Goal: Information Seeking & Learning: Learn about a topic

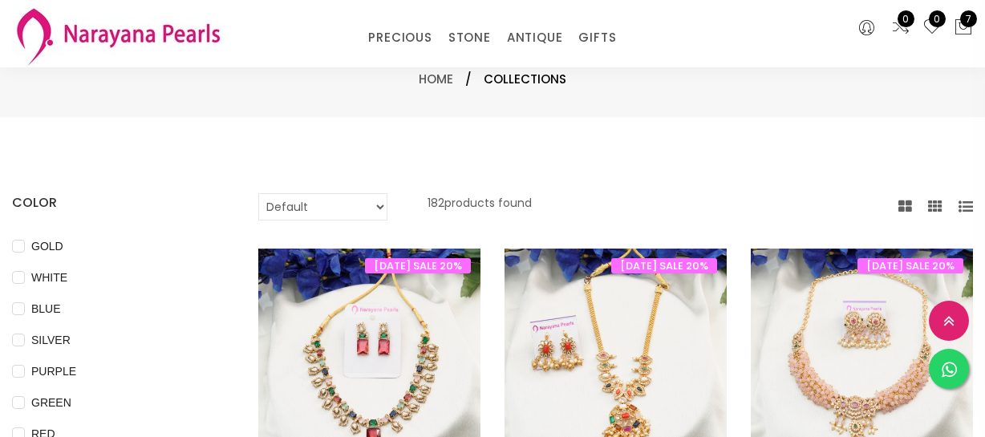
select select "INR"
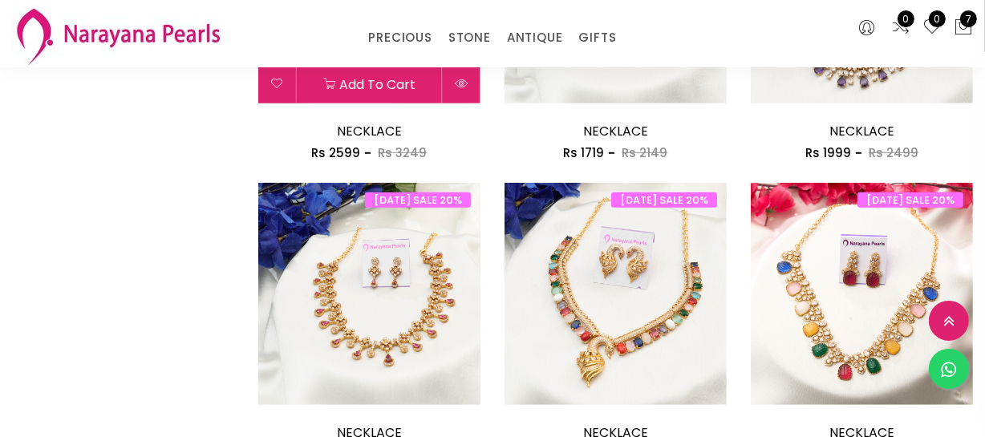
scroll to position [895, 0]
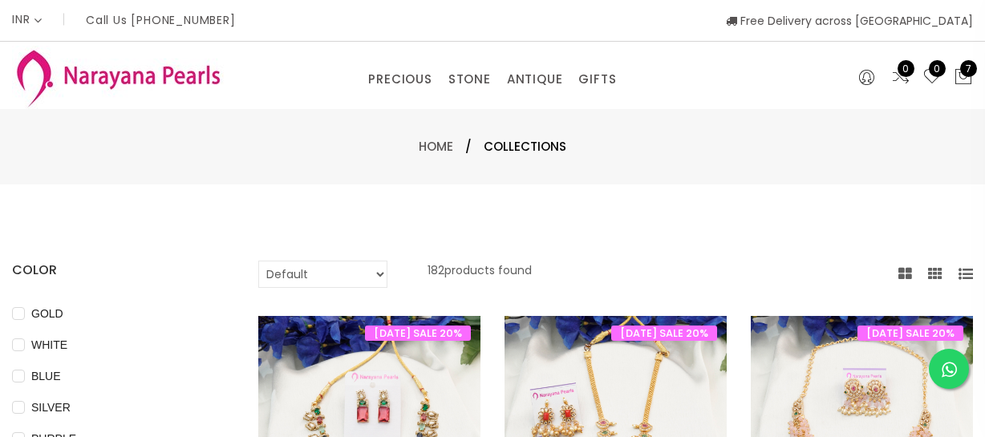
select select "INR"
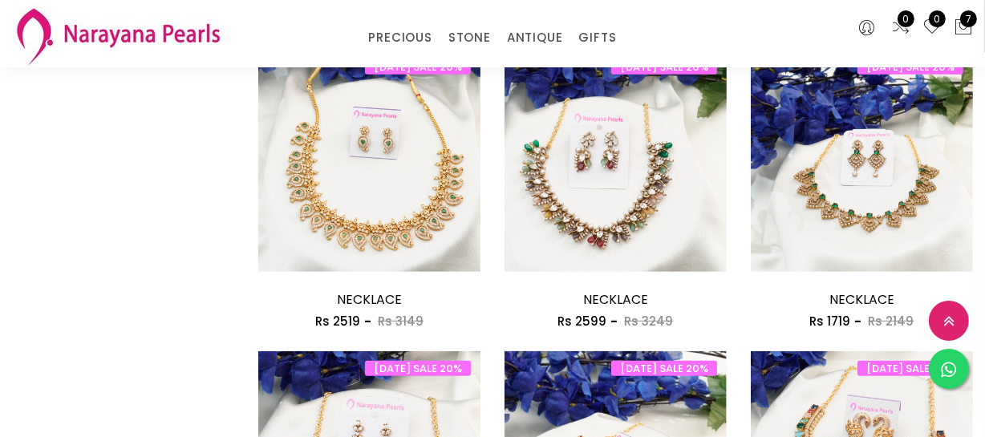
scroll to position [437, 0]
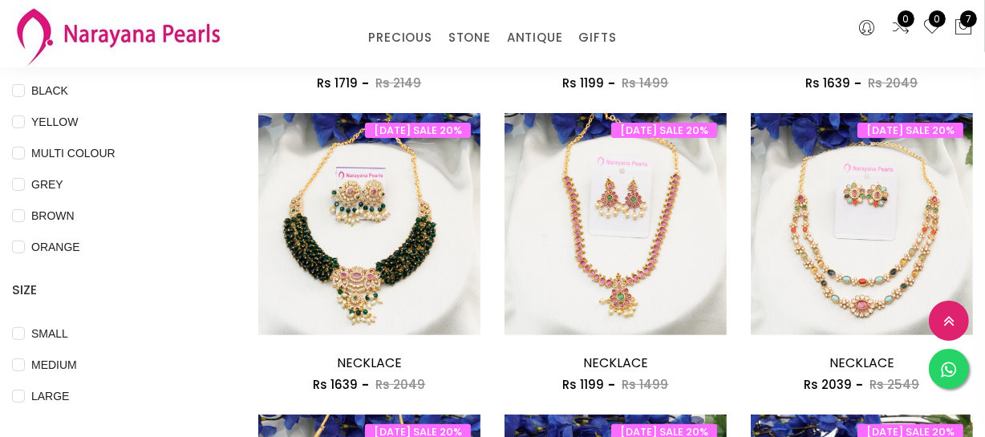
click at [179, 207] on div "BROWN" at bounding box center [111, 215] width 198 height 19
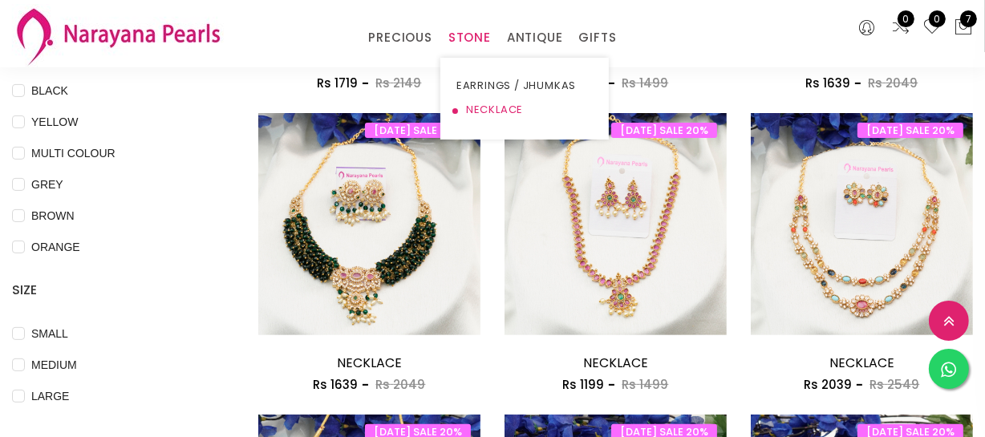
click at [478, 107] on link "NECKLACE" at bounding box center [525, 110] width 136 height 24
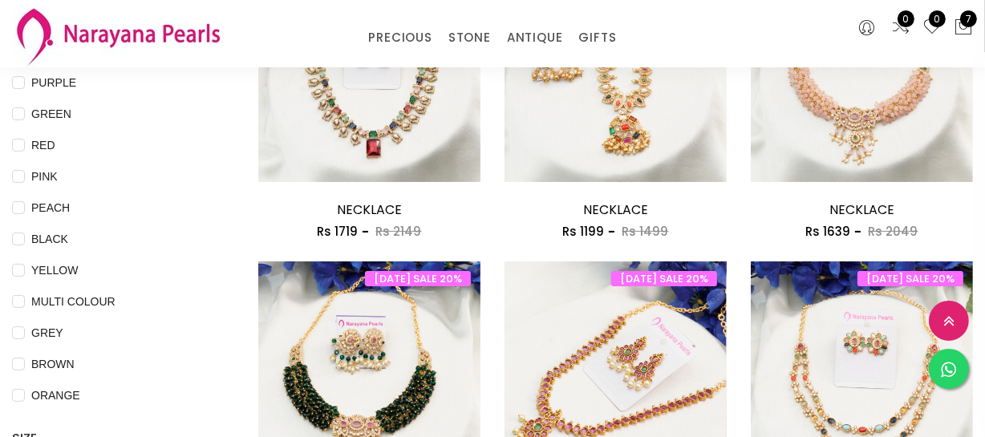
scroll to position [291, 0]
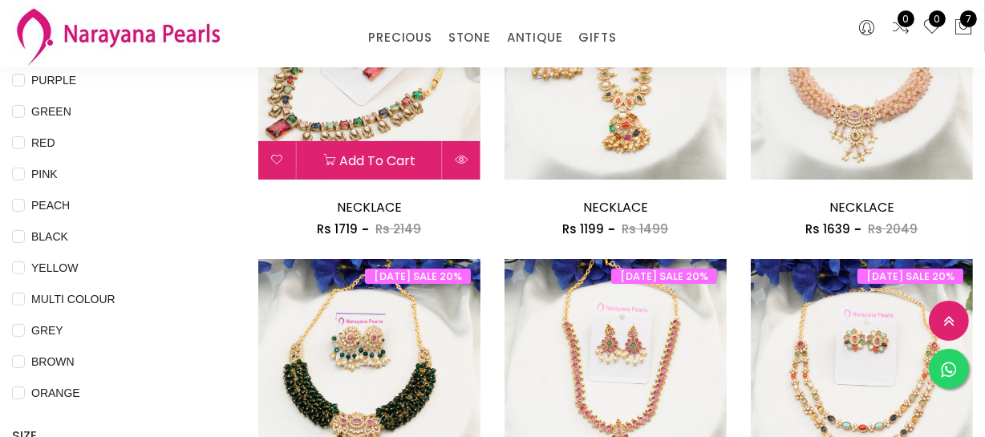
click at [359, 92] on img at bounding box center [369, 68] width 222 height 222
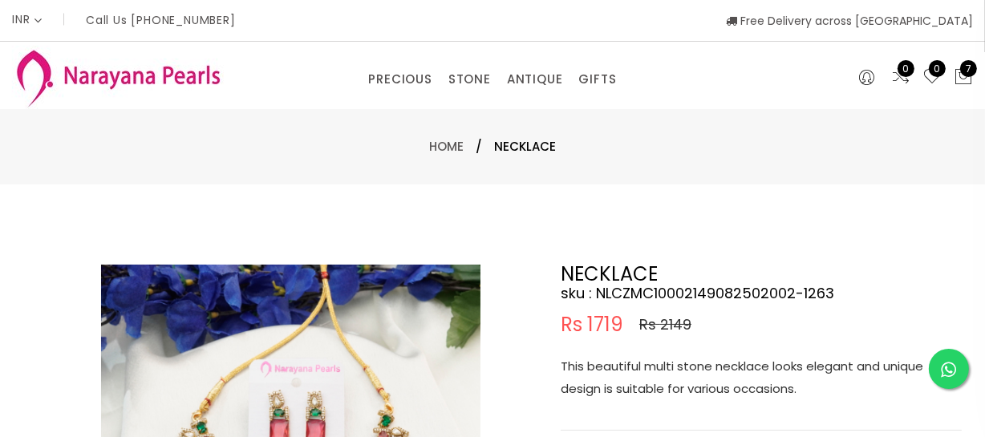
click at [660, 408] on div "This beautiful multi stone necklace looks elegant and unique design is suitable…" at bounding box center [761, 392] width 401 height 75
click at [642, 363] on p "This beautiful multi stone necklace looks elegant and unique design is suitable…" at bounding box center [761, 377] width 401 height 45
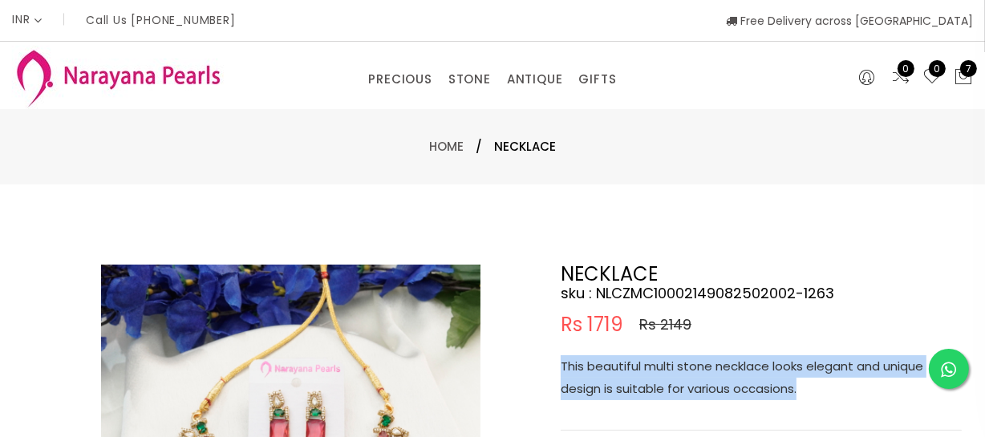
click at [642, 363] on p "This beautiful multi stone necklace looks elegant and unique design is suitable…" at bounding box center [761, 377] width 401 height 45
copy p "This beautiful multi stone necklace looks elegant and unique design is suitable…"
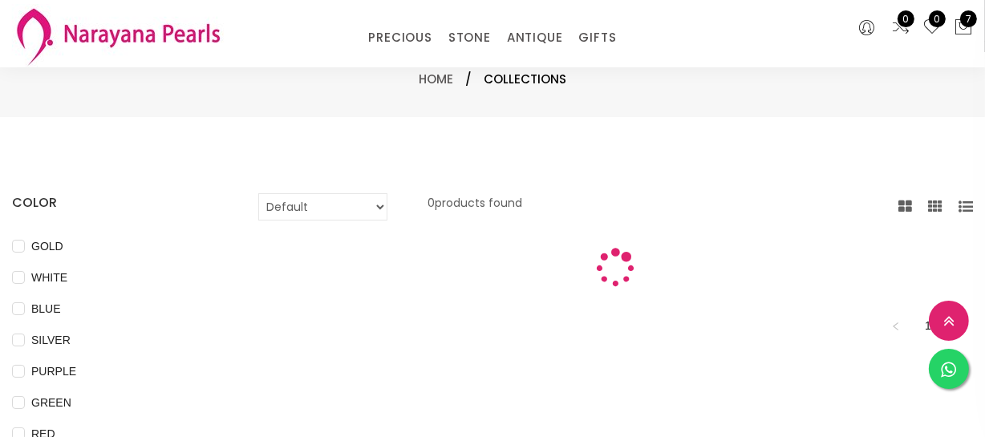
scroll to position [291, 0]
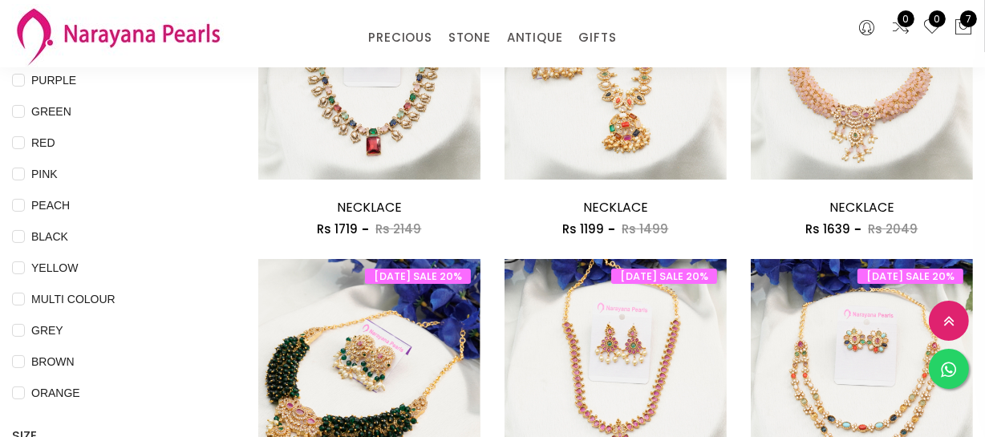
click at [367, 316] on img at bounding box center [369, 370] width 222 height 222
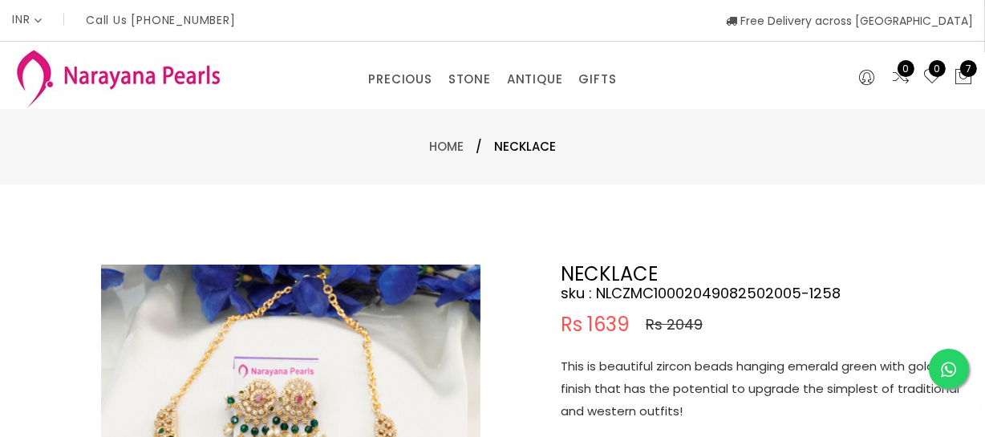
click at [693, 394] on p "This is beautiful zircon beads hanging emerald green with gold finish that has …" at bounding box center [761, 388] width 401 height 67
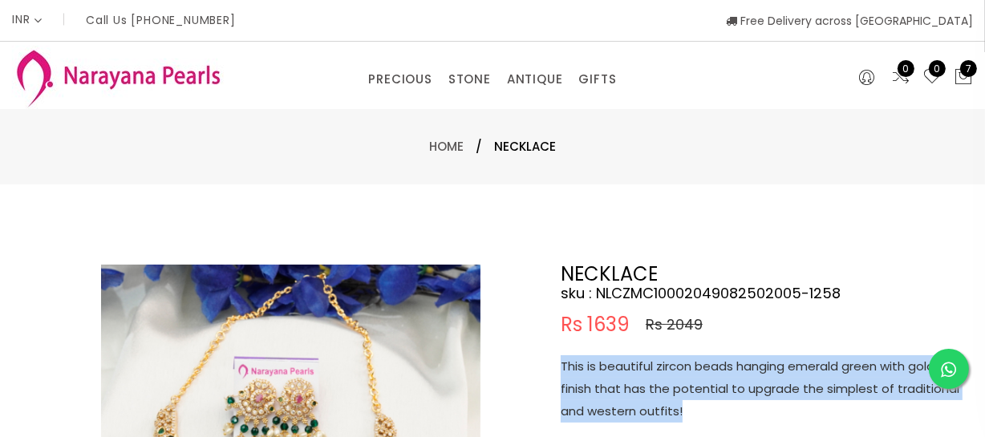
click at [693, 394] on p "This is beautiful zircon beads hanging emerald green with gold finish that has …" at bounding box center [761, 388] width 401 height 67
copy p "This is beautiful zircon beads hanging emerald green with gold finish that has …"
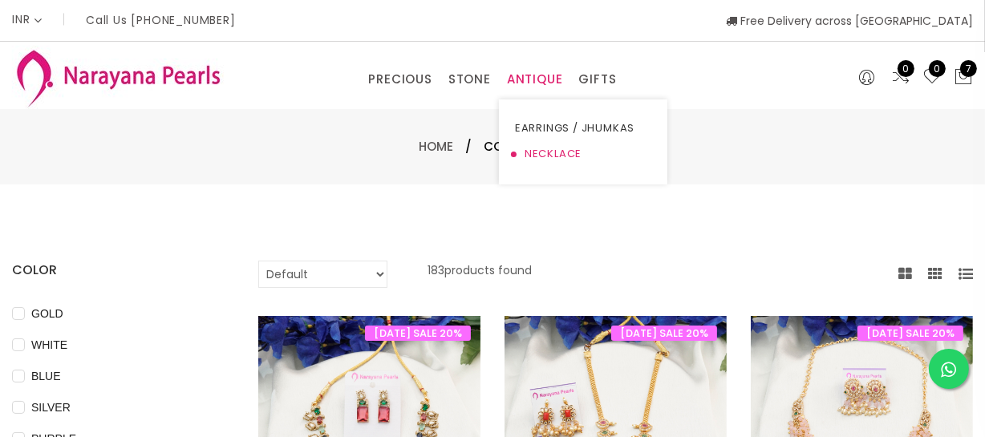
click at [549, 152] on link "NECKLACE" at bounding box center [583, 154] width 136 height 26
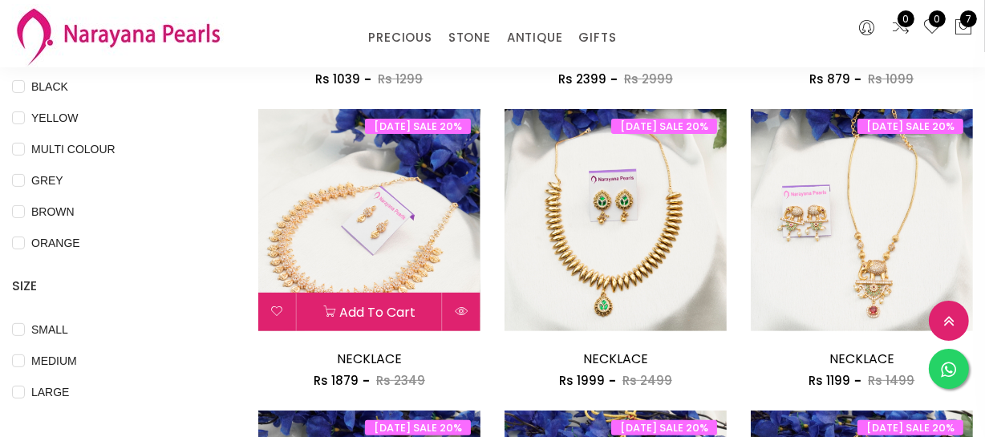
scroll to position [437, 0]
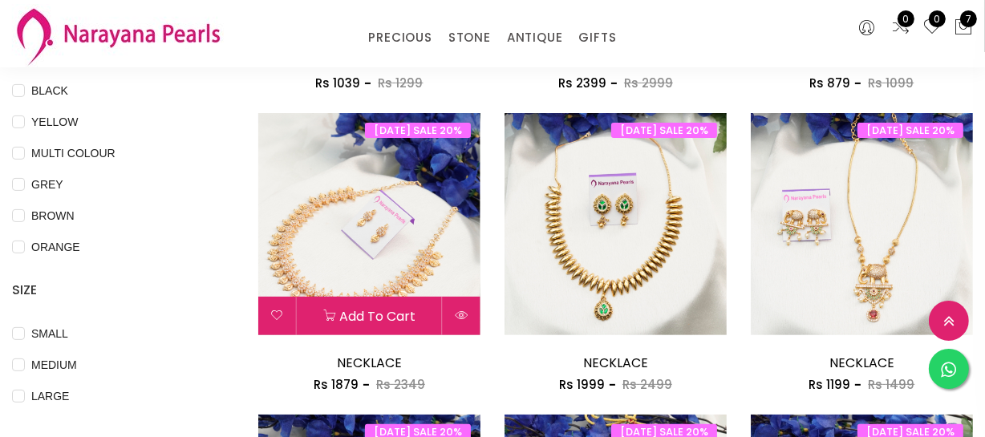
click at [400, 239] on img at bounding box center [369, 224] width 222 height 222
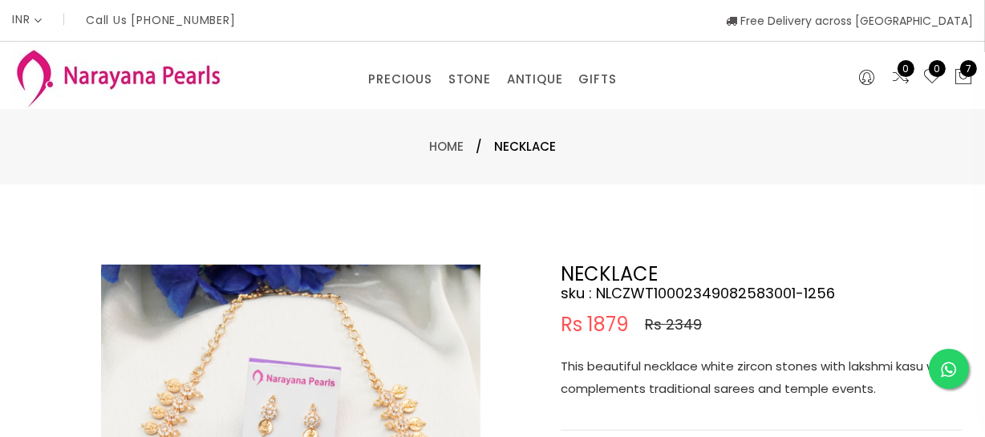
click at [663, 384] on p "This beautiful necklace white zircon stones with lakshmi kasu will complements …" at bounding box center [761, 377] width 401 height 45
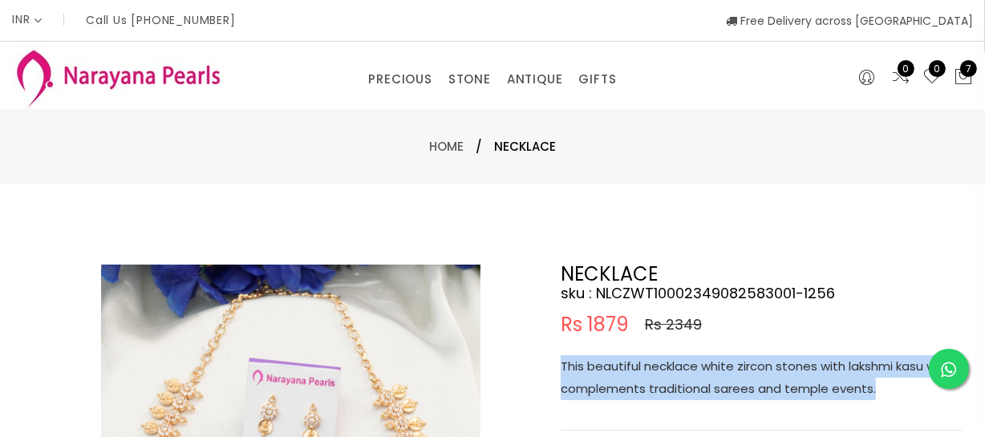
click at [663, 384] on p "This beautiful necklace white zircon stones with lakshmi kasu will complements …" at bounding box center [761, 377] width 401 height 45
copy p "This beautiful necklace white zircon stones with lakshmi kasu will complements …"
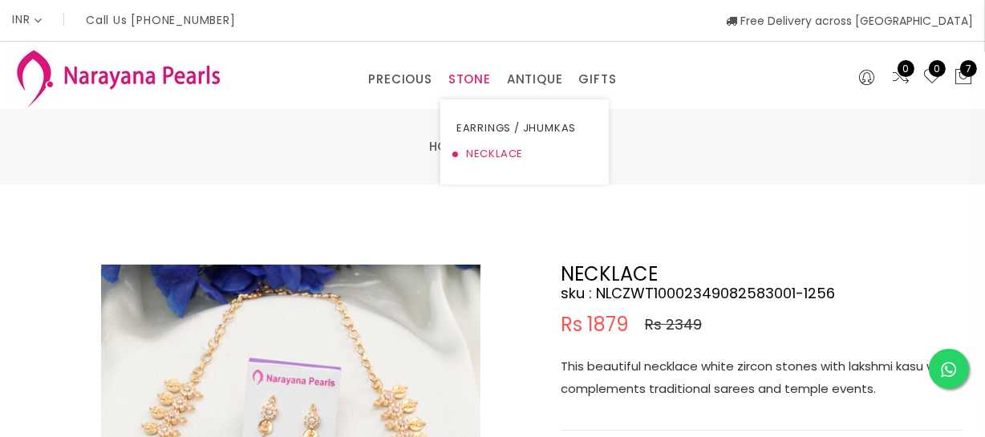
click at [478, 149] on link "NECKLACE" at bounding box center [525, 154] width 136 height 26
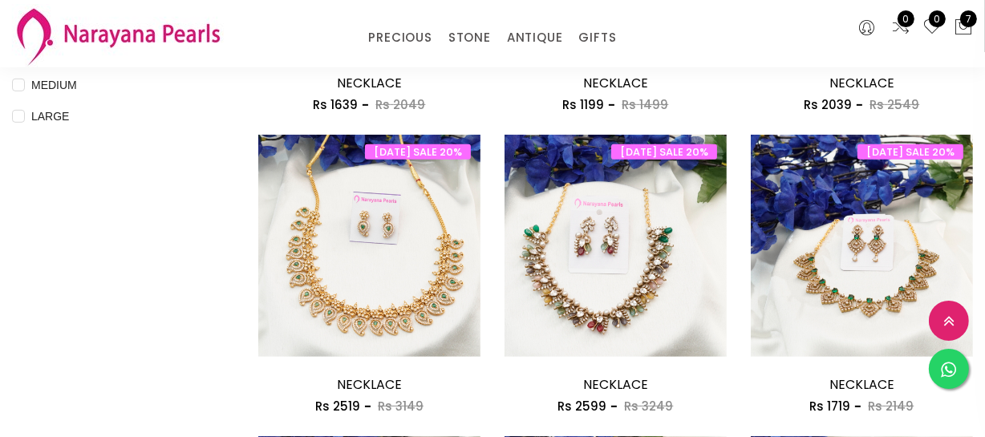
scroll to position [729, 0]
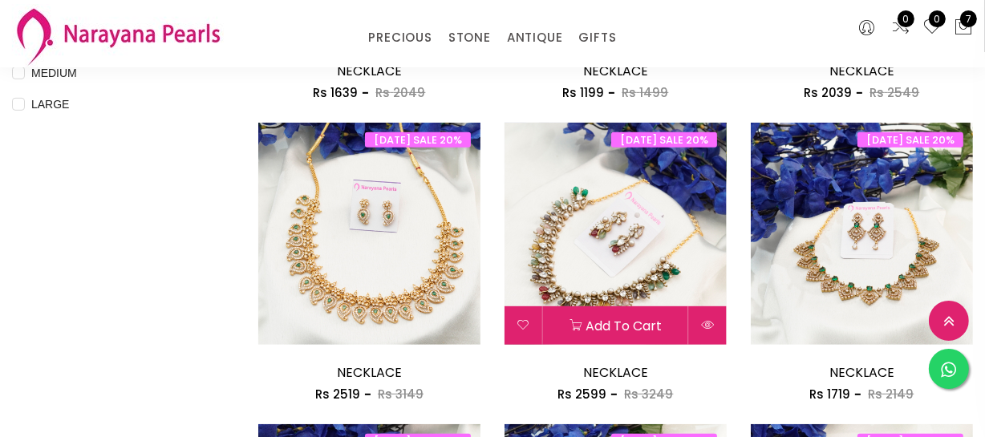
click at [632, 250] on img at bounding box center [616, 234] width 222 height 222
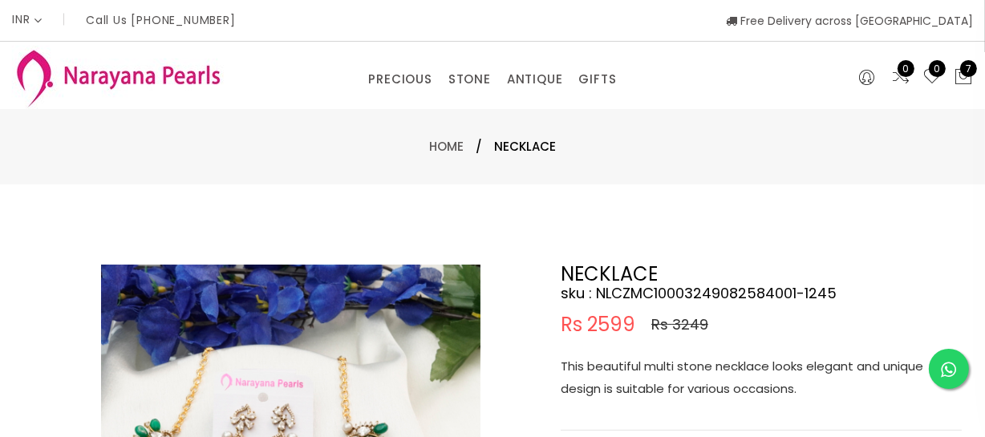
click at [680, 384] on p "This beautiful multi stone necklace looks elegant and unique design is suitable…" at bounding box center [761, 377] width 401 height 45
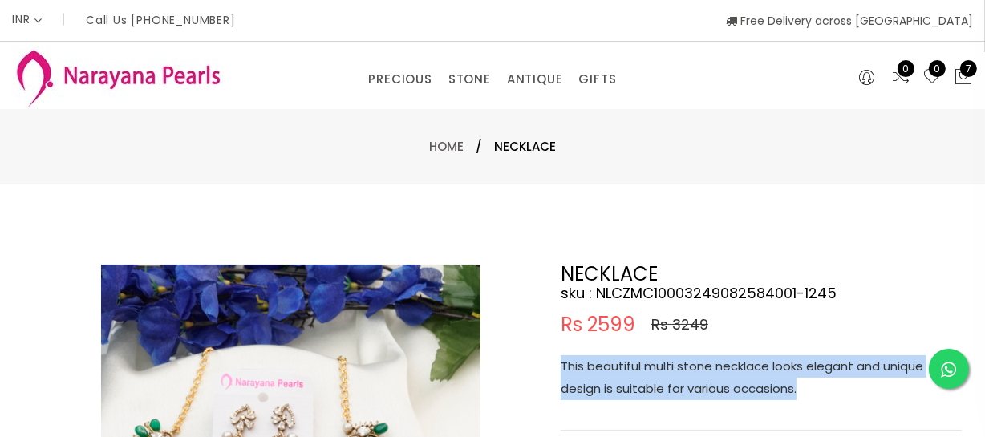
click at [680, 384] on p "This beautiful multi stone necklace looks elegant and unique design is suitable…" at bounding box center [761, 377] width 401 height 45
copy p "This beautiful multi stone necklace looks elegant and unique design is suitable…"
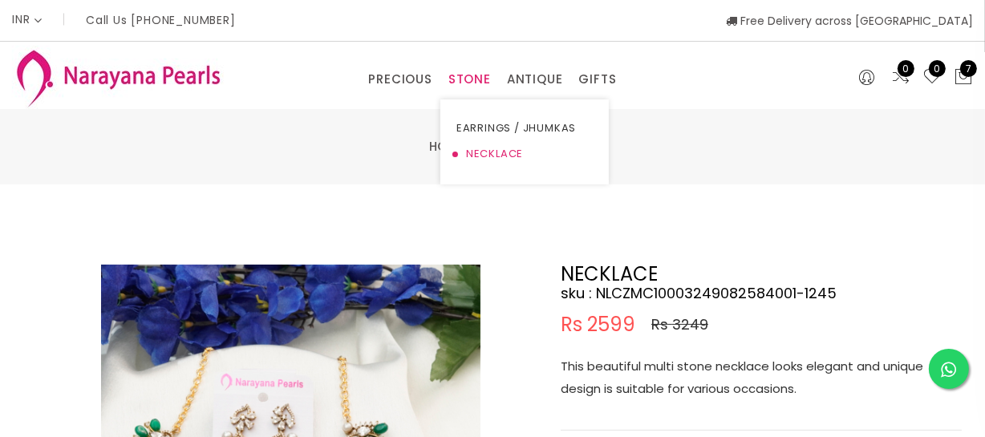
click at [485, 156] on link "NECKLACE" at bounding box center [525, 154] width 136 height 26
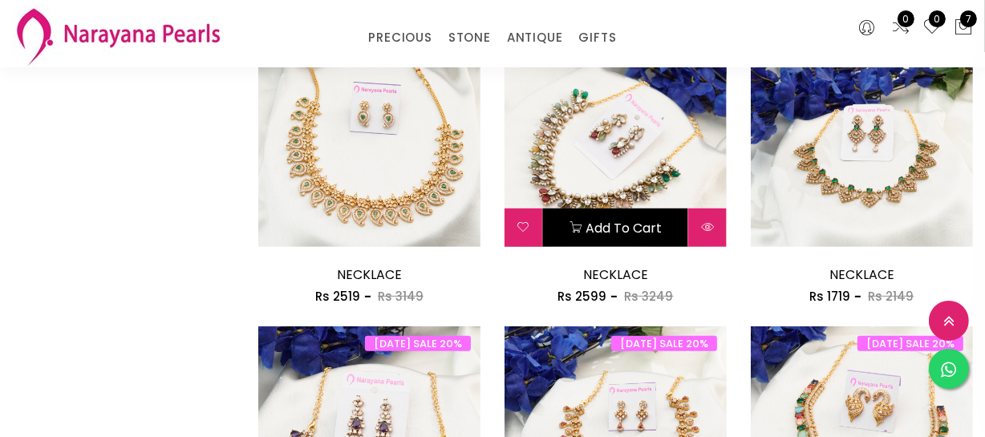
scroll to position [1094, 0]
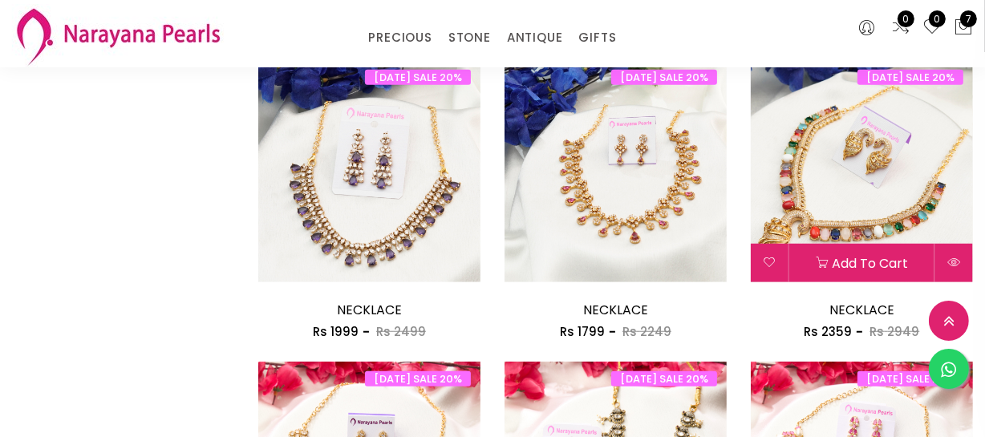
click at [847, 175] on img at bounding box center [862, 171] width 222 height 222
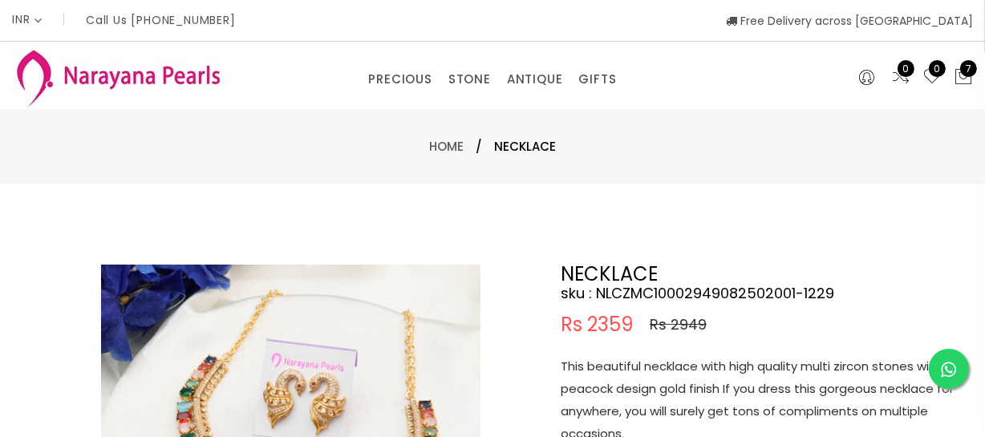
click at [680, 414] on p "This beautiful necklace with high quality multi zircon stones with a peacock de…" at bounding box center [761, 400] width 401 height 90
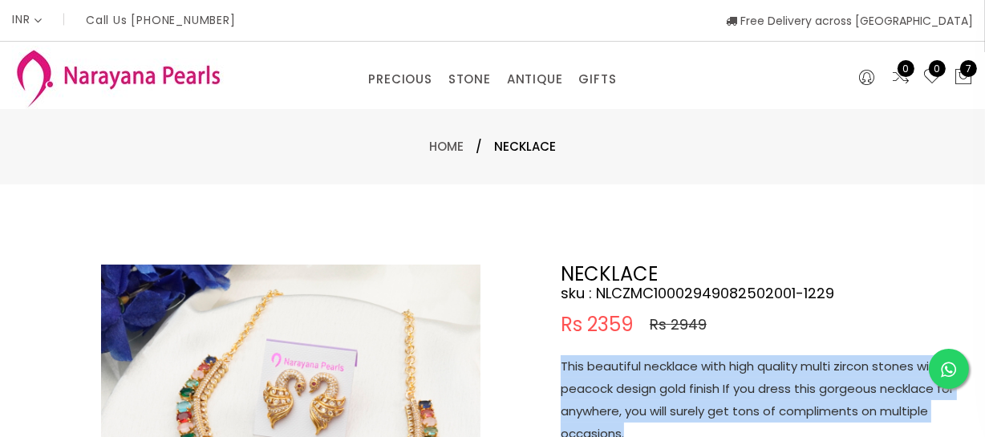
click at [680, 414] on p "This beautiful necklace with high quality multi zircon stones with a peacock de…" at bounding box center [761, 400] width 401 height 90
copy p "This beautiful necklace with high quality multi zircon stones with a peacock de…"
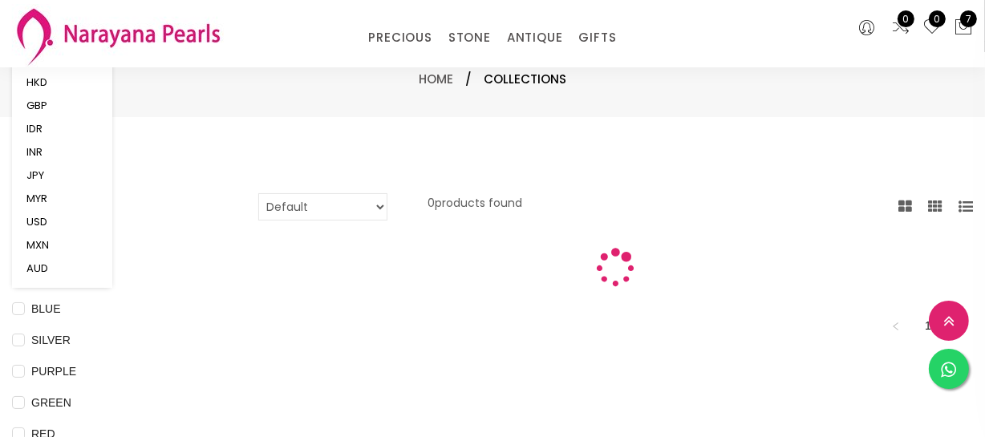
scroll to position [884, 0]
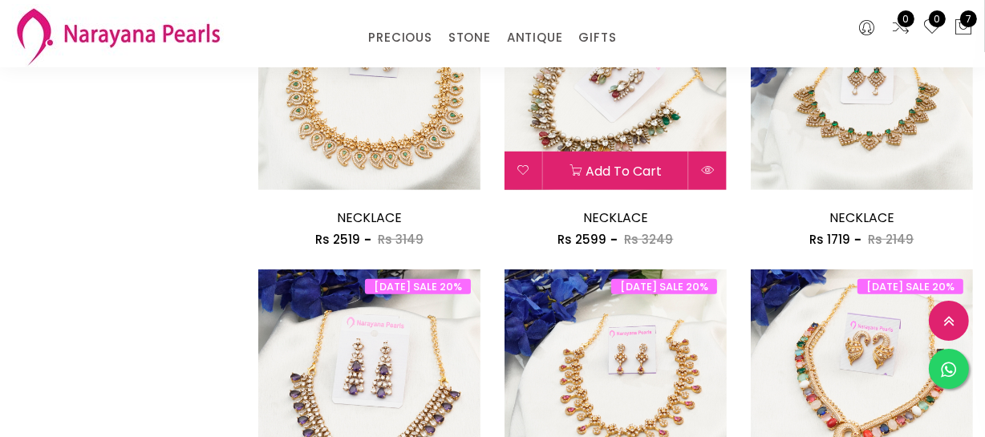
click at [570, 104] on img at bounding box center [616, 79] width 222 height 222
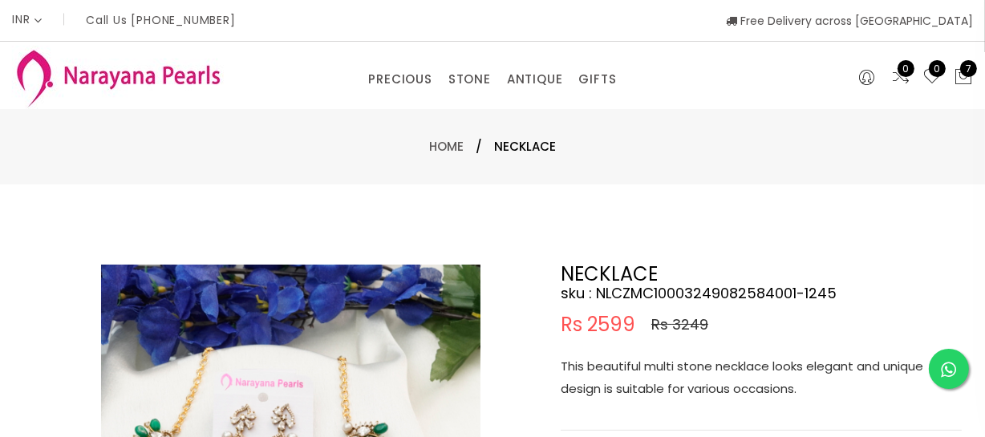
click at [685, 389] on p "This beautiful multi stone necklace looks elegant and unique design is suitable…" at bounding box center [761, 377] width 401 height 45
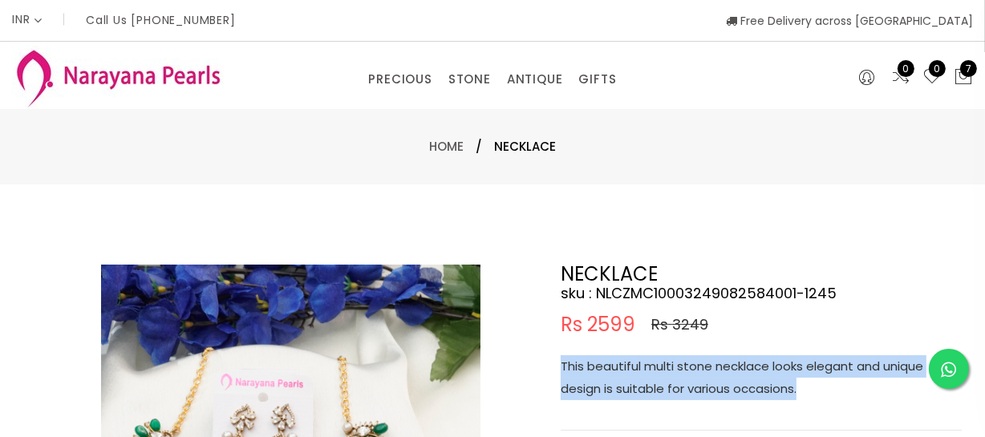
click at [685, 389] on p "This beautiful multi stone necklace looks elegant and unique design is suitable…" at bounding box center [761, 377] width 401 height 45
copy p "This beautiful multi stone necklace looks elegant and unique design is suitable…"
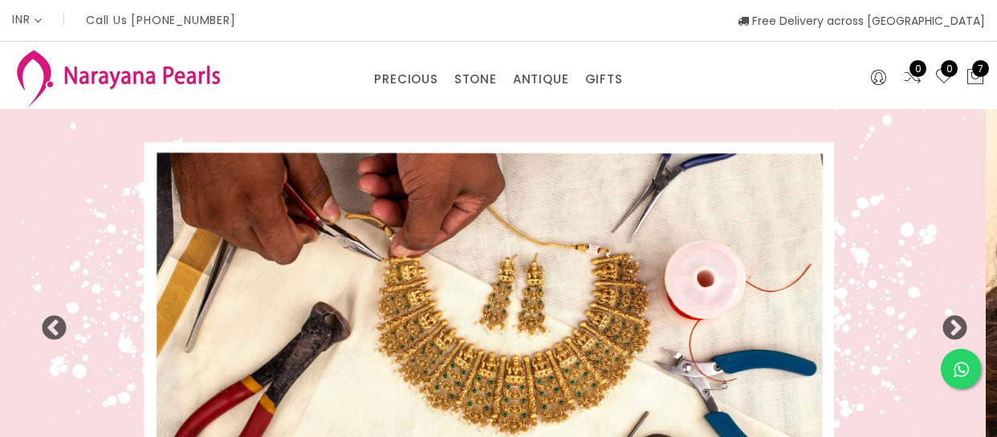
select select "INR"
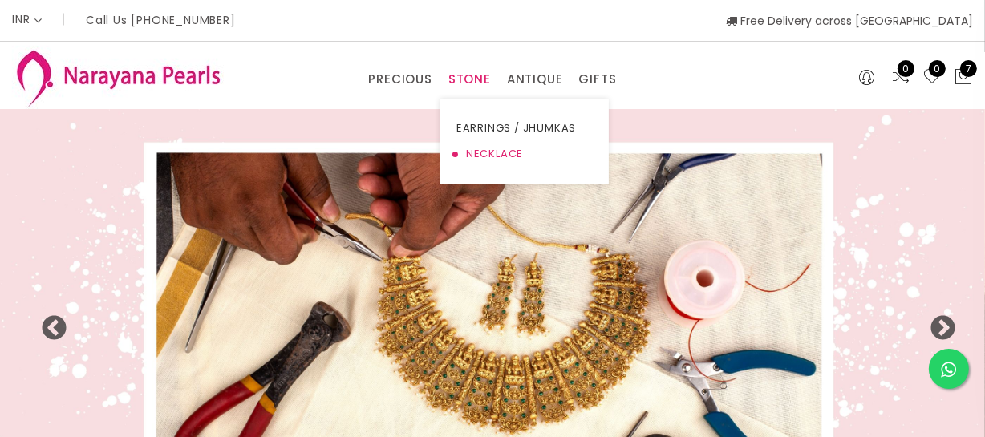
click at [485, 147] on link "NECKLACE" at bounding box center [525, 154] width 136 height 26
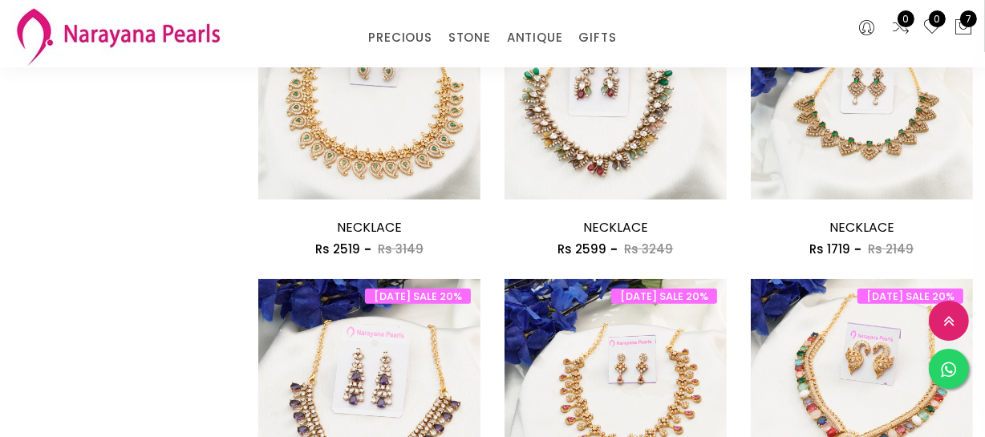
scroll to position [583, 0]
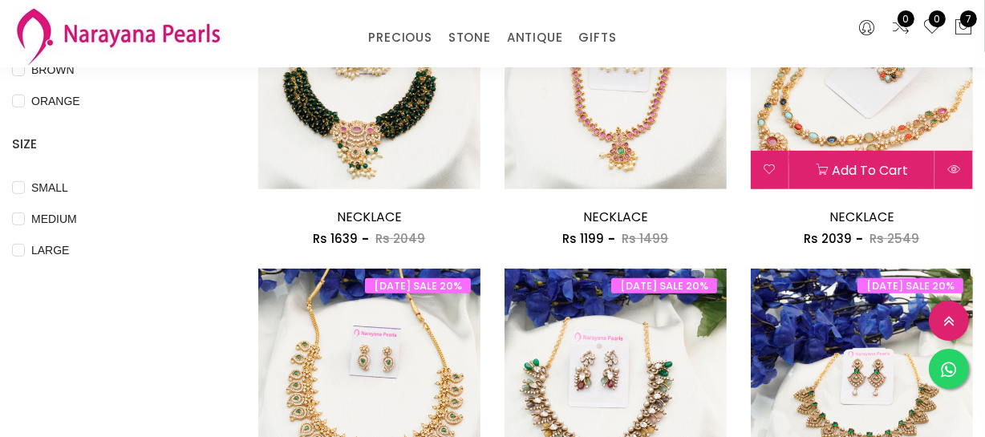
click at [818, 104] on img at bounding box center [862, 78] width 222 height 222
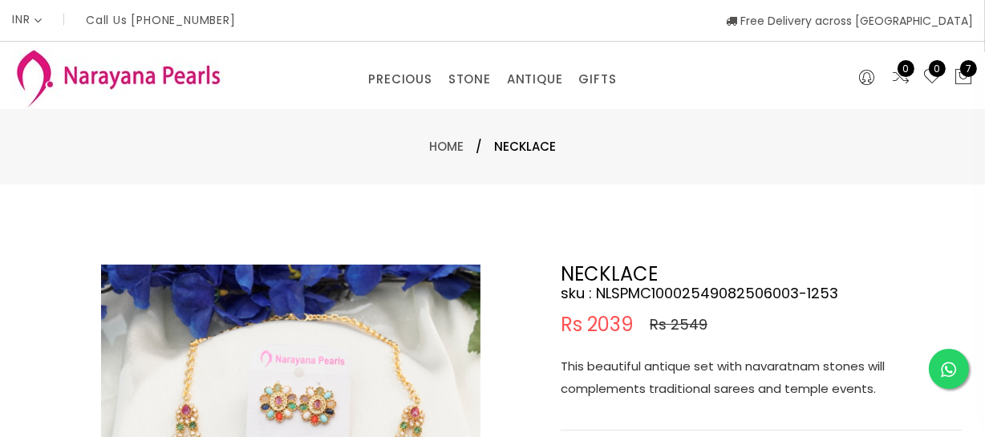
click at [666, 372] on p "This beautiful antique set with navaratnam stones will complements traditional …" at bounding box center [761, 377] width 401 height 45
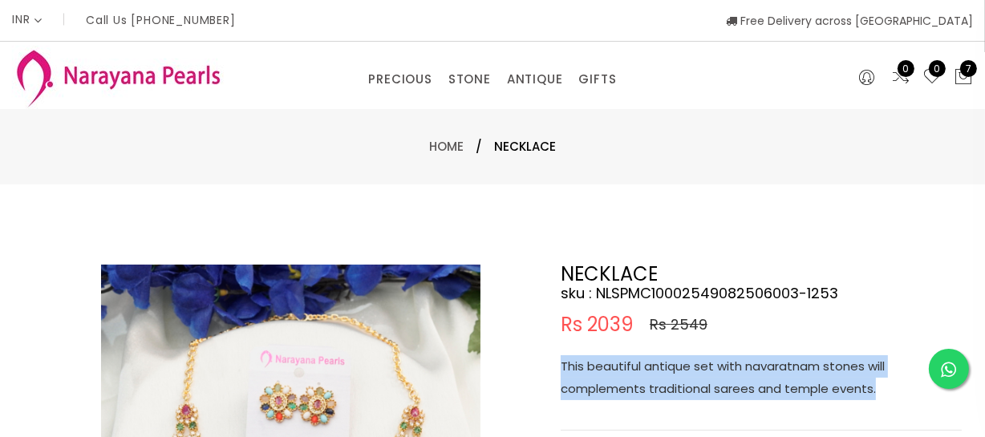
click at [666, 372] on p "This beautiful antique set with navaratnam stones will complements traditional …" at bounding box center [761, 377] width 401 height 45
copy p "This beautiful antique set with navaratnam stones will complements traditional …"
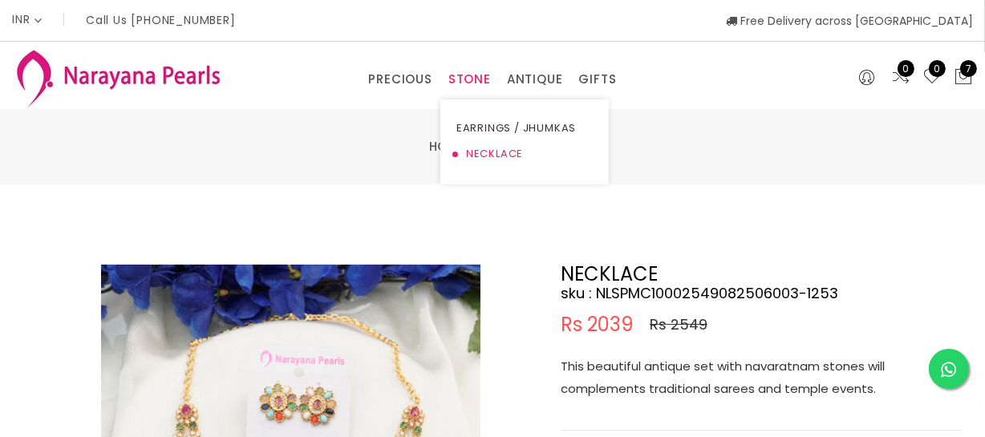
click at [481, 155] on link "NECKLACE" at bounding box center [525, 154] width 136 height 26
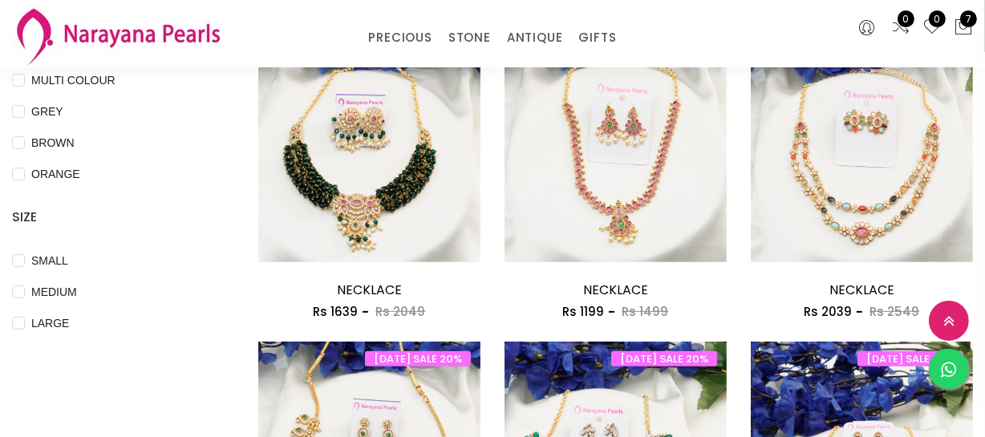
scroll to position [802, 0]
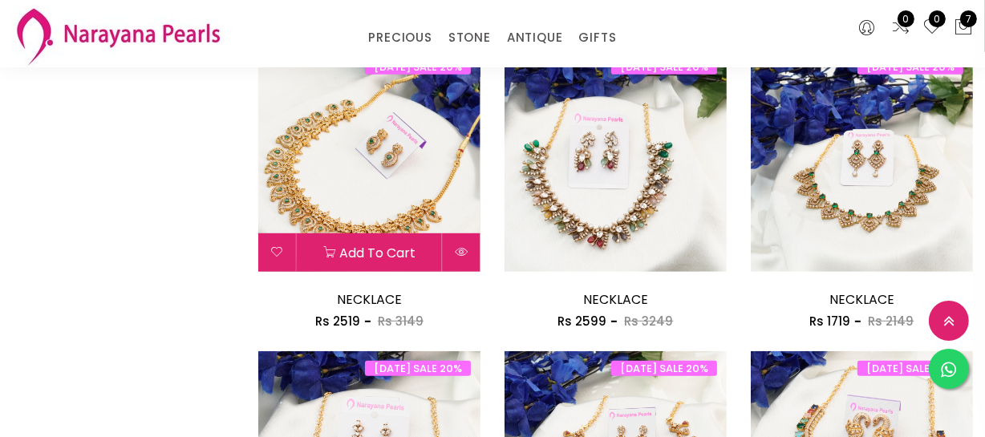
click at [392, 161] on img at bounding box center [369, 161] width 222 height 222
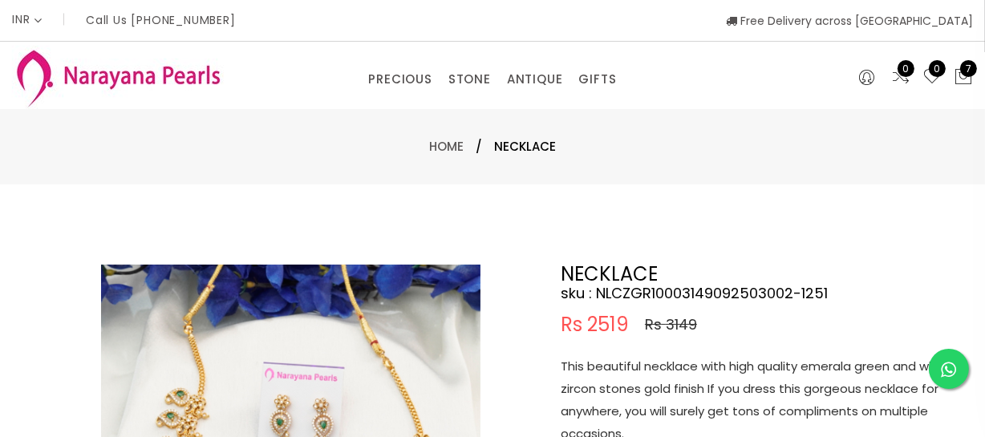
click at [702, 404] on p "This beautiful necklace with high quality emerala green and white zircon stones…" at bounding box center [761, 400] width 401 height 90
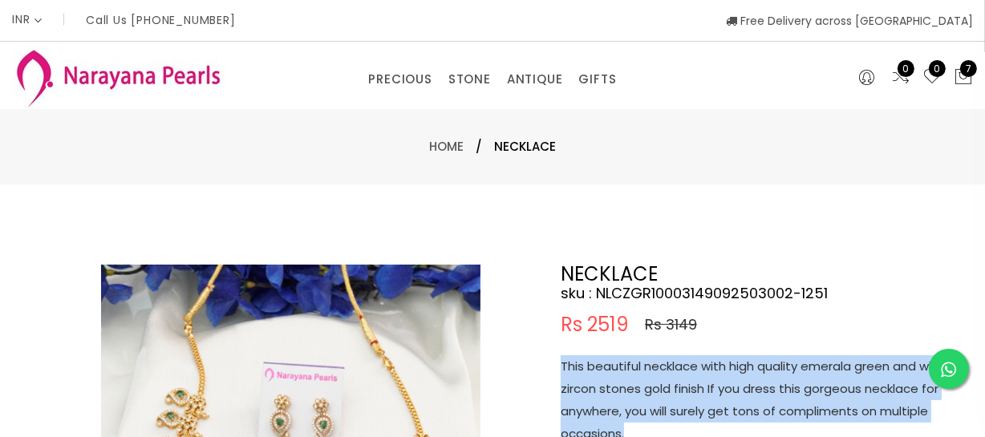
click at [702, 404] on p "This beautiful necklace with high quality emerala green and white zircon stones…" at bounding box center [761, 400] width 401 height 90
copy p "This beautiful necklace with high quality emerala green and white zircon stones…"
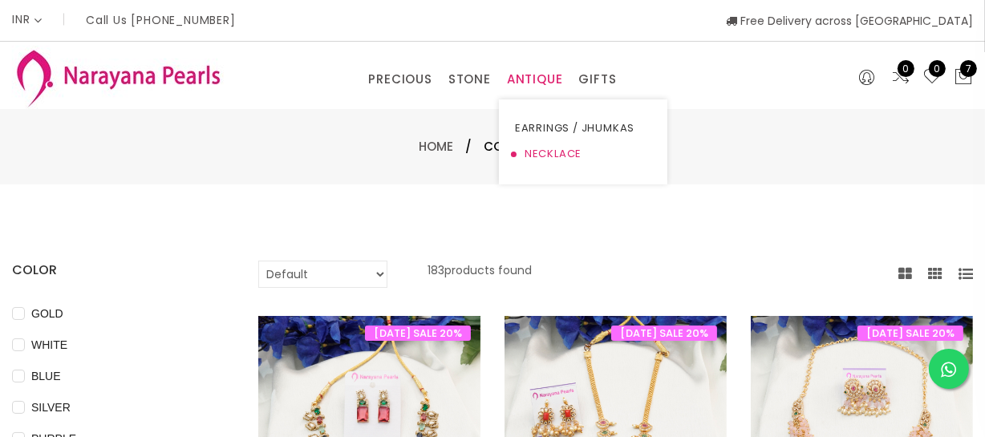
click at [531, 153] on link "NECKLACE" at bounding box center [583, 154] width 136 height 26
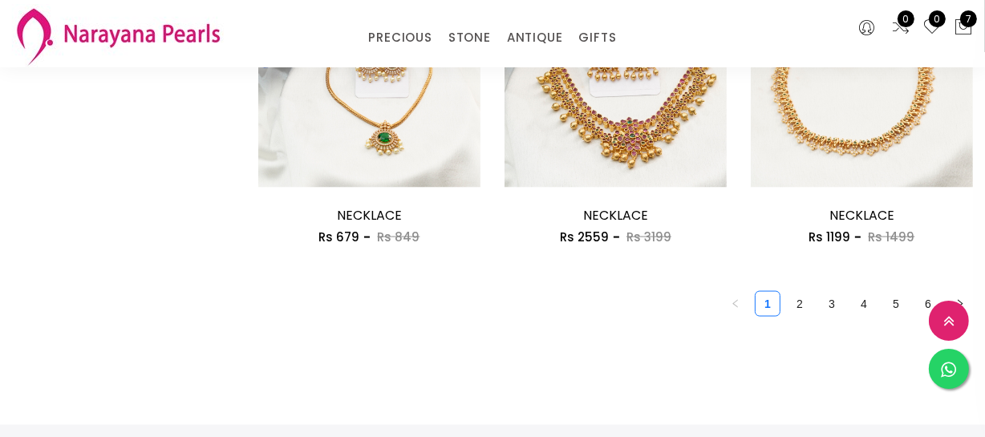
scroll to position [2115, 0]
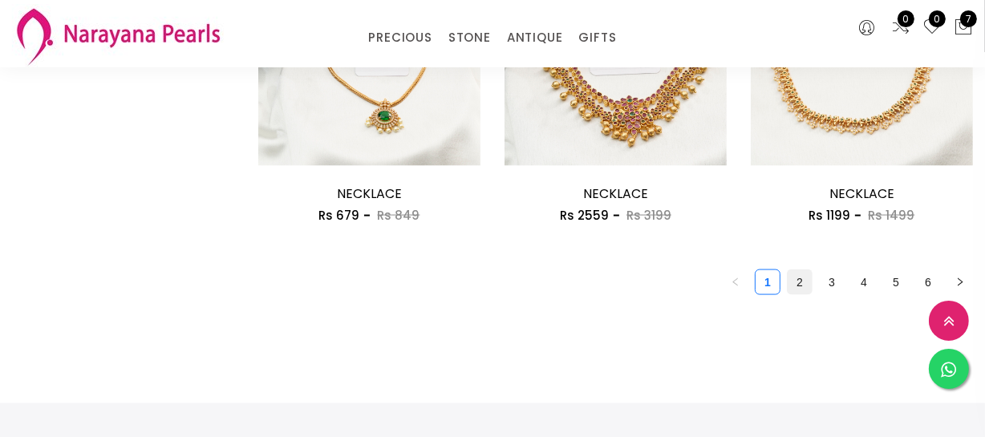
click at [798, 286] on link "2" at bounding box center [800, 282] width 24 height 24
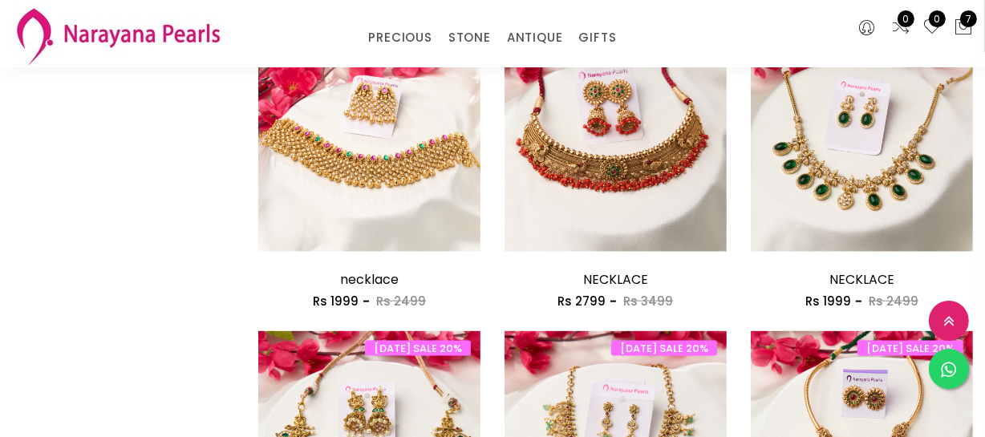
scroll to position [1896, 0]
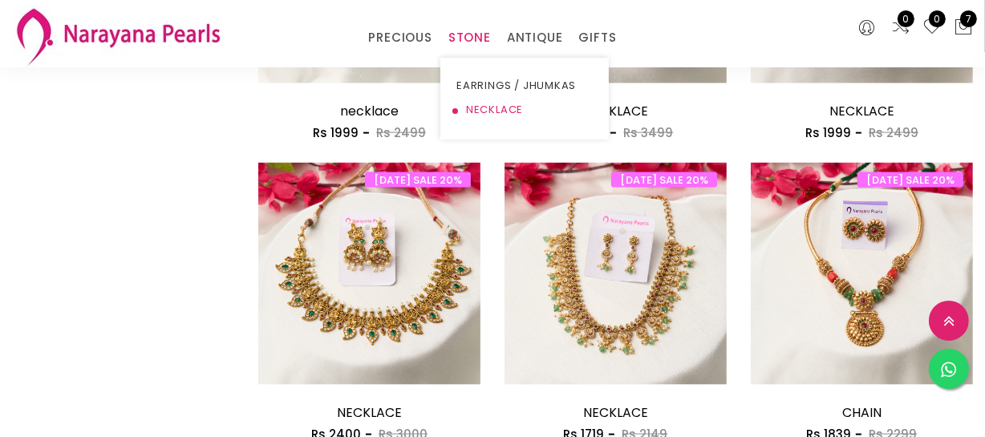
click at [484, 107] on link "NECKLACE" at bounding box center [525, 110] width 136 height 24
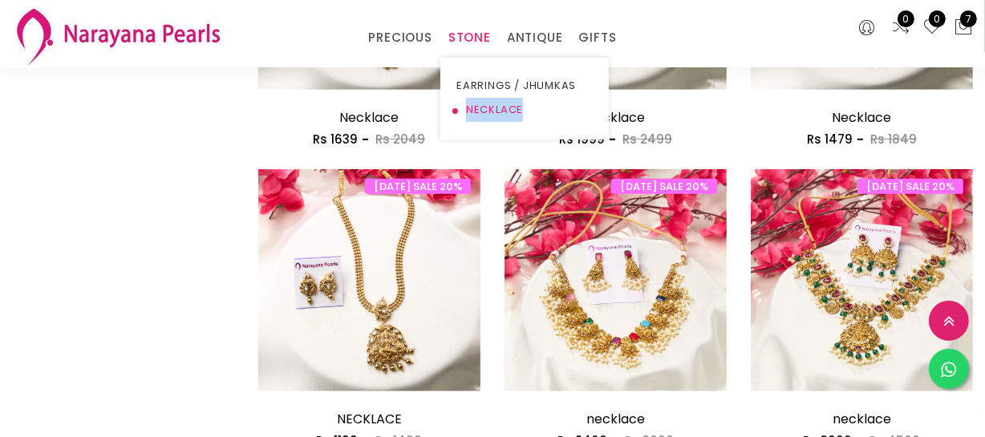
click at [484, 107] on link "NECKLACE" at bounding box center [525, 110] width 136 height 24
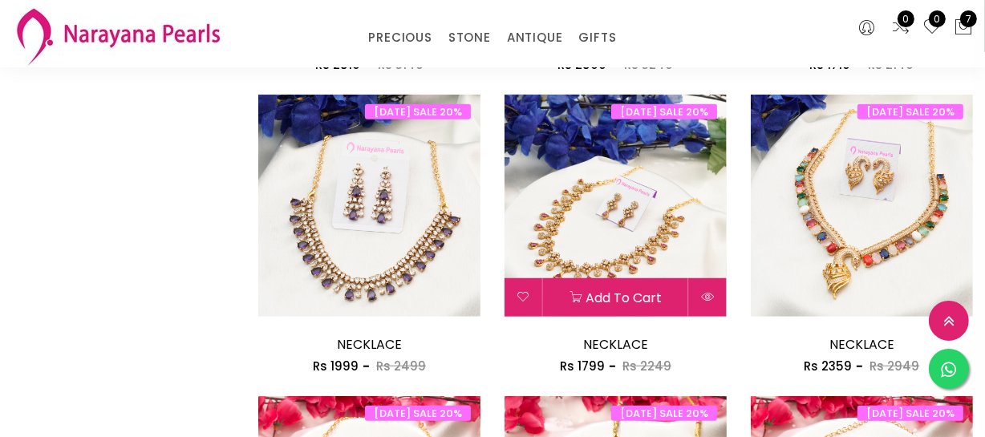
scroll to position [1094, 0]
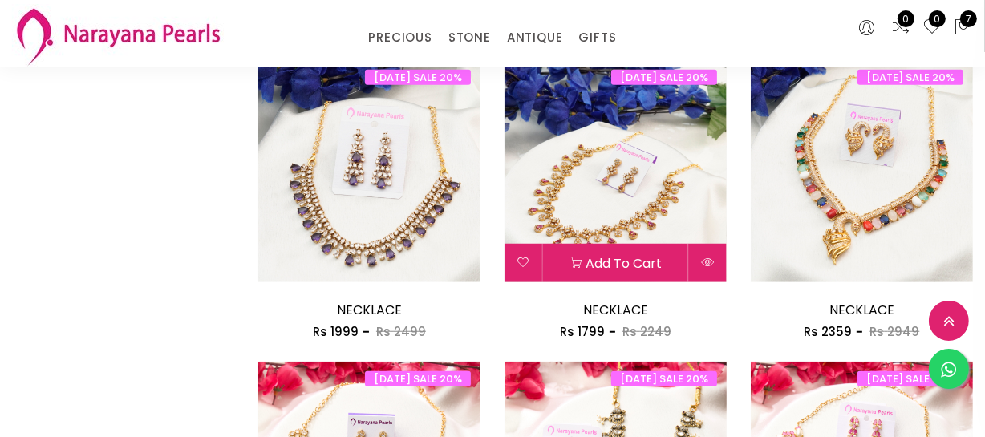
click at [594, 190] on img at bounding box center [616, 171] width 222 height 222
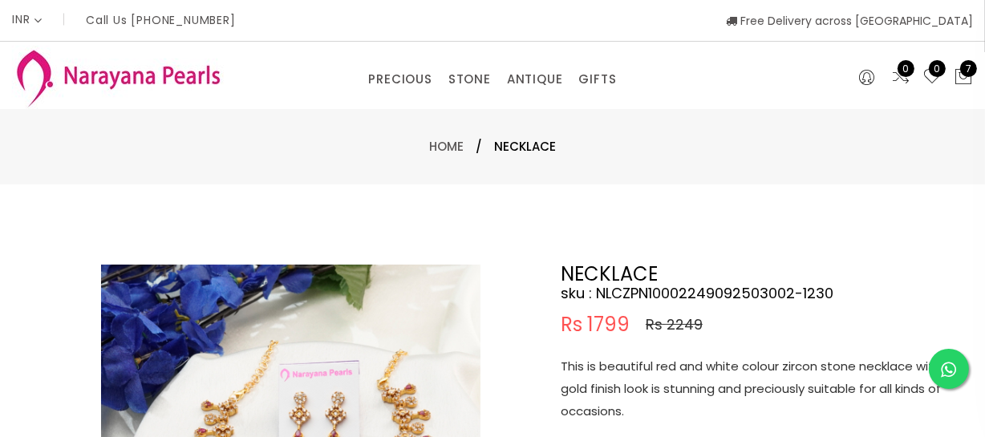
click at [686, 386] on p "This is beautiful red and white colour zircon stone necklace with gold finish l…" at bounding box center [761, 388] width 401 height 67
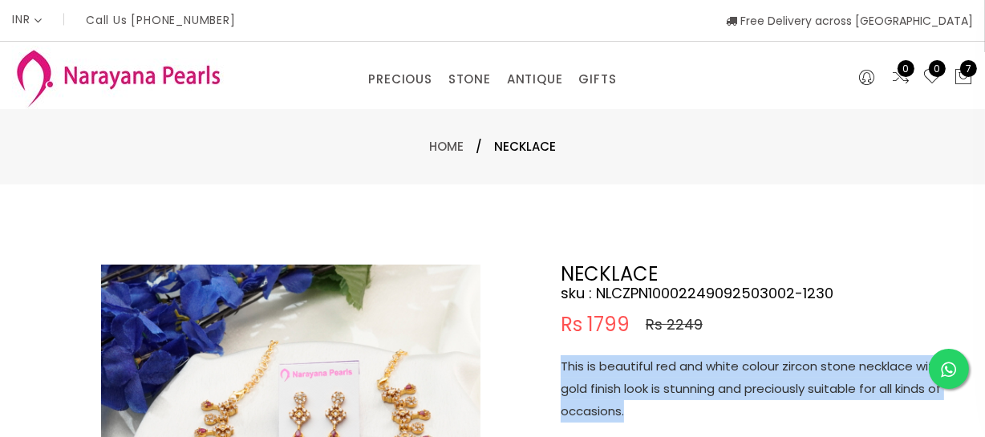
click at [686, 386] on p "This is beautiful red and white colour zircon stone necklace with gold finish l…" at bounding box center [761, 388] width 401 height 67
copy p "This is beautiful red and white colour zircon stone necklace with gold finish l…"
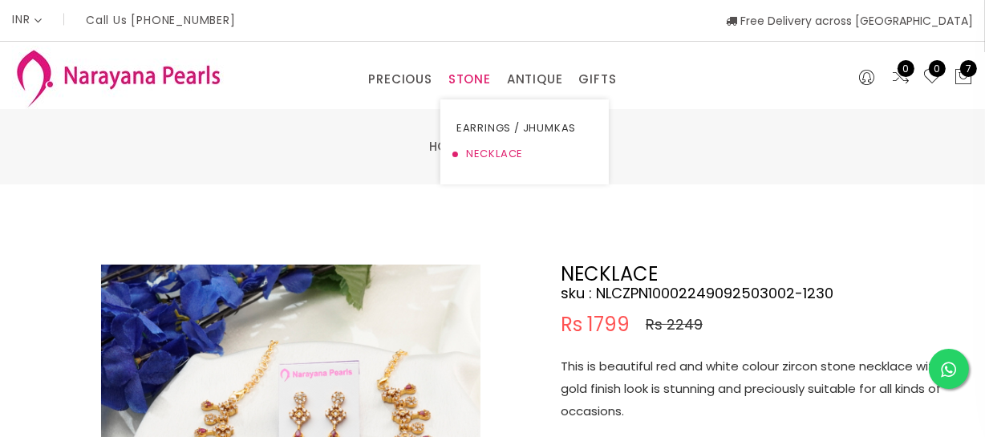
click at [485, 148] on link "NECKLACE" at bounding box center [525, 154] width 136 height 26
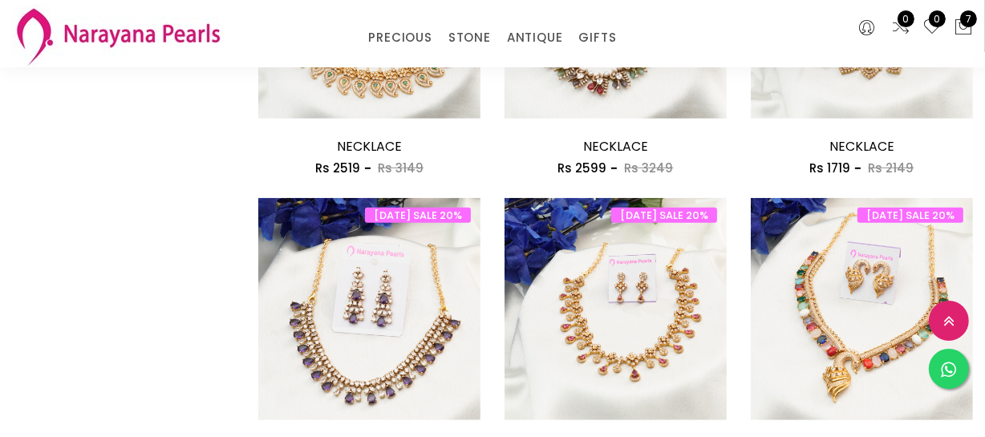
scroll to position [1094, 0]
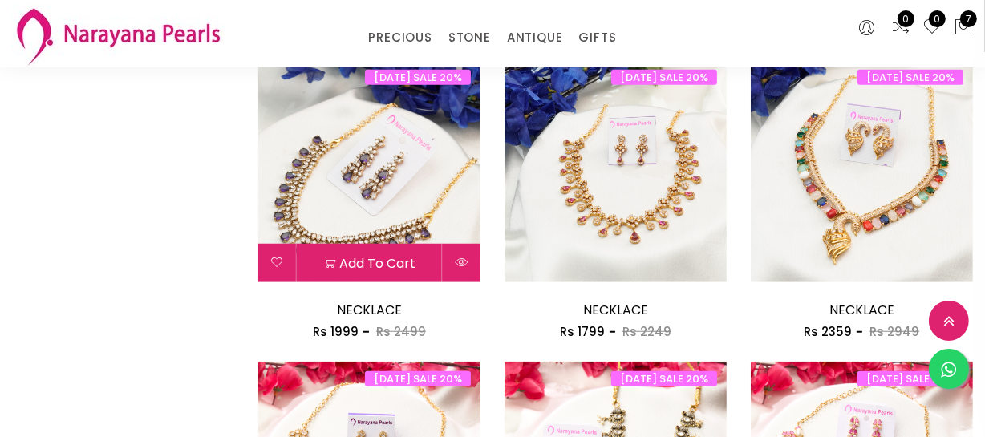
click at [376, 189] on img at bounding box center [369, 171] width 222 height 222
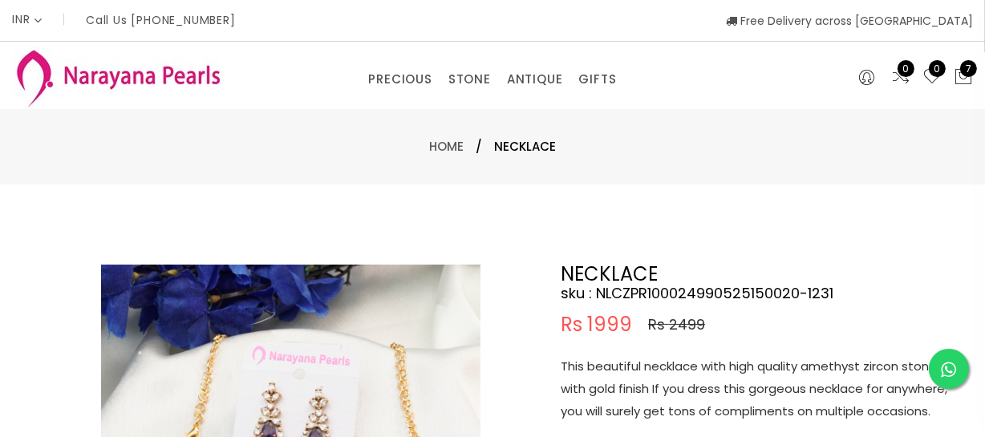
click at [676, 396] on p "This beautiful necklace with high quality amethyst zircon stones with gold fini…" at bounding box center [761, 388] width 401 height 67
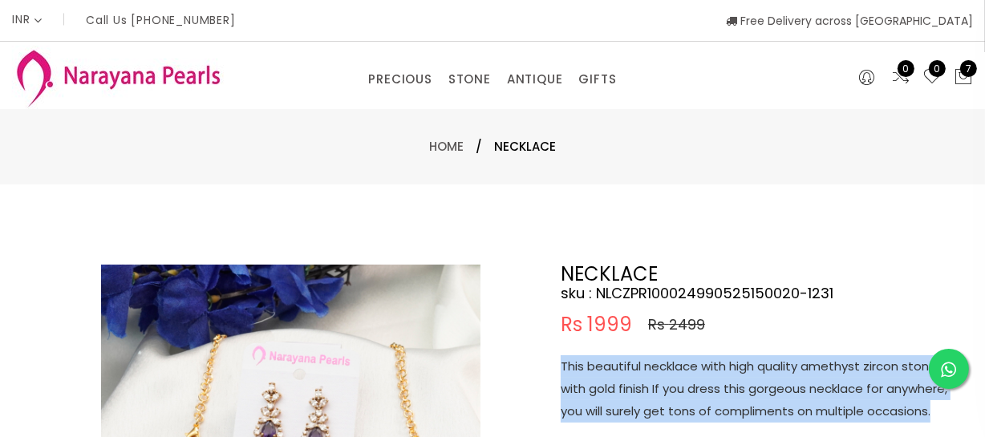
click at [676, 396] on p "This beautiful necklace with high quality amethyst zircon stones with gold fini…" at bounding box center [761, 388] width 401 height 67
copy p "This beautiful necklace with high quality amethyst zircon stones with gold fini…"
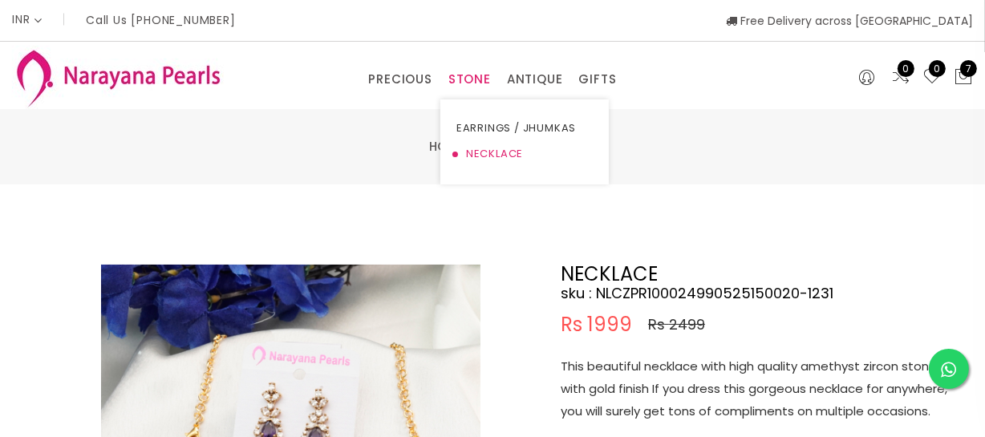
click at [479, 146] on link "NECKLACE" at bounding box center [525, 154] width 136 height 26
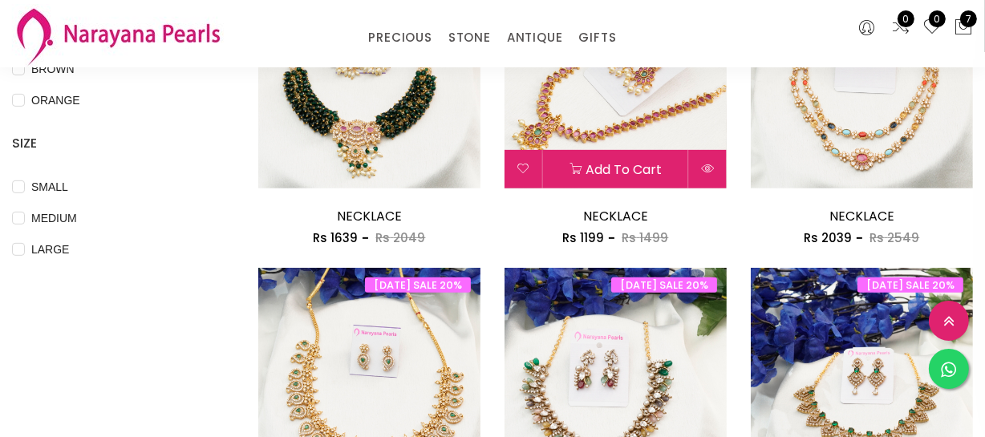
scroll to position [437, 0]
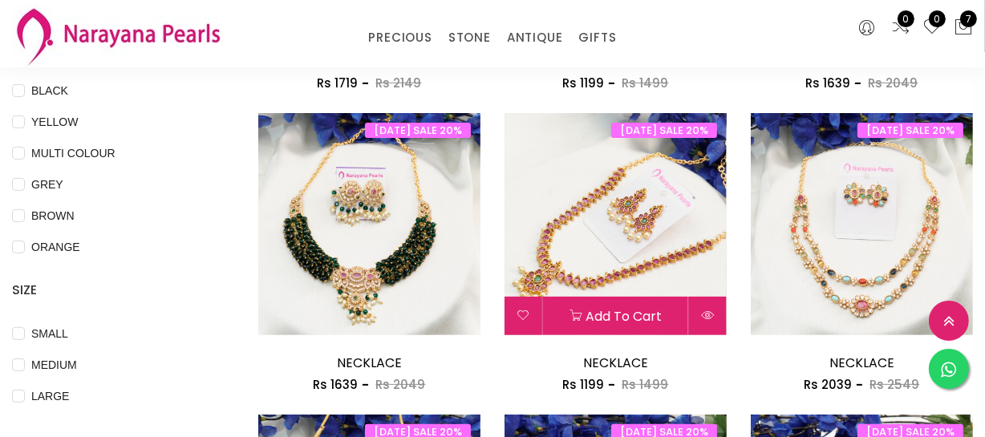
click at [624, 232] on img at bounding box center [616, 224] width 222 height 222
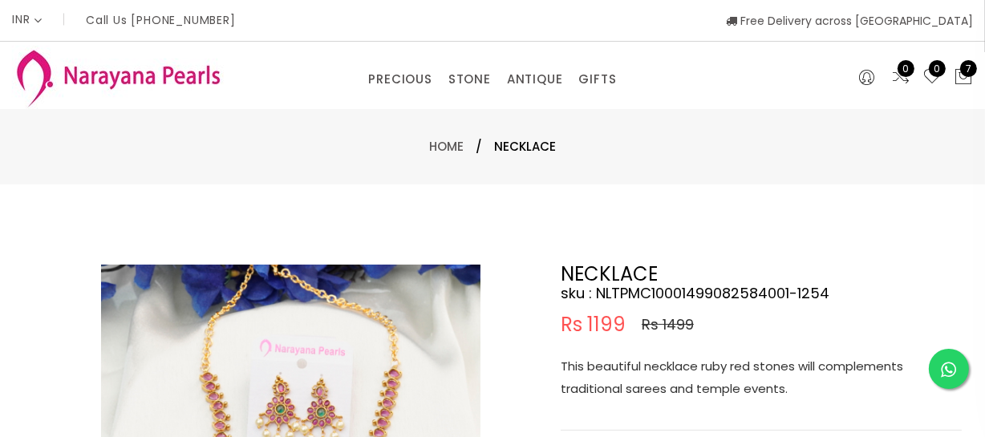
click at [690, 384] on p "This beautiful necklace ruby red stones will complements traditional sarees and…" at bounding box center [761, 377] width 401 height 45
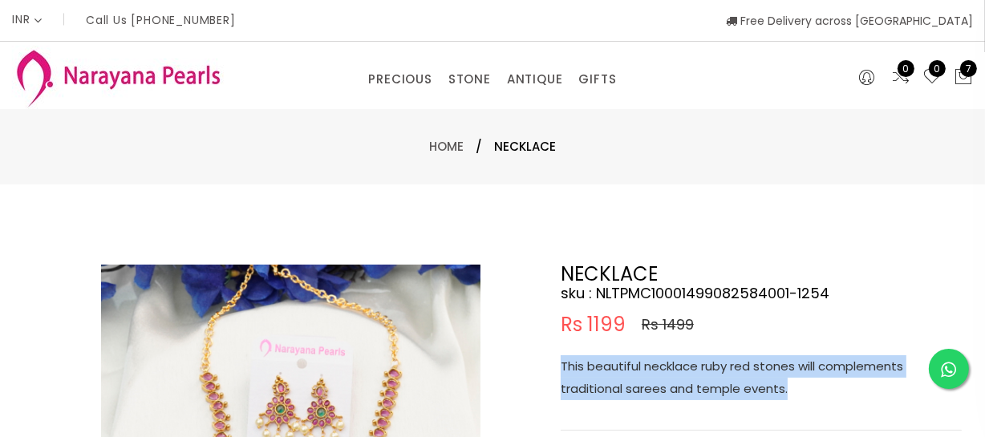
click at [690, 384] on p "This beautiful necklace ruby red stones will complements traditional sarees and…" at bounding box center [761, 377] width 401 height 45
copy p "This beautiful necklace ruby red stones will complements traditional sarees and…"
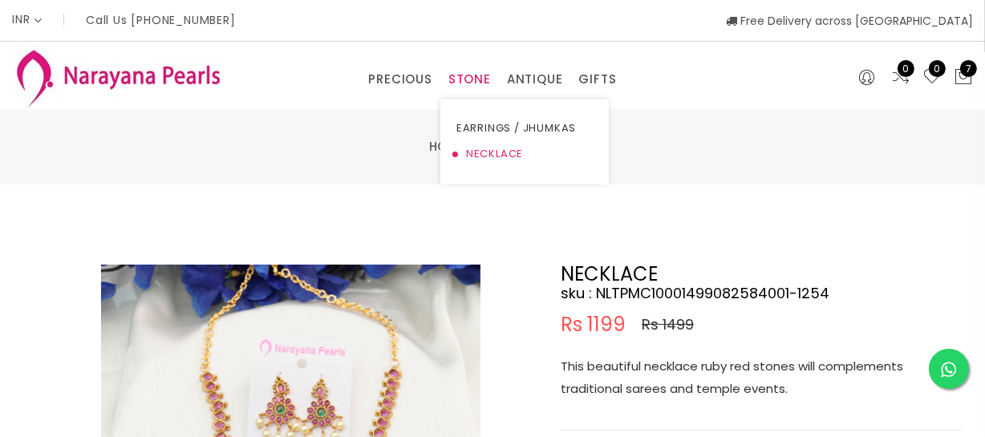
click at [467, 148] on link "NECKLACE" at bounding box center [525, 154] width 136 height 26
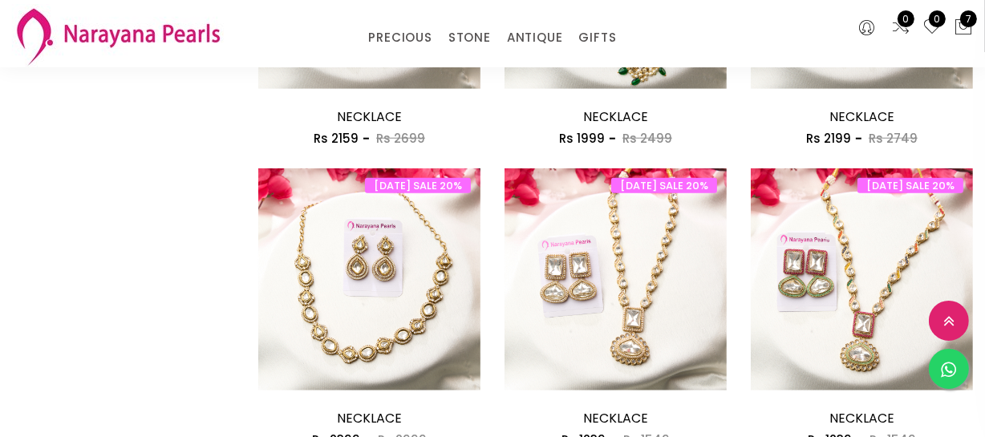
scroll to position [1459, 0]
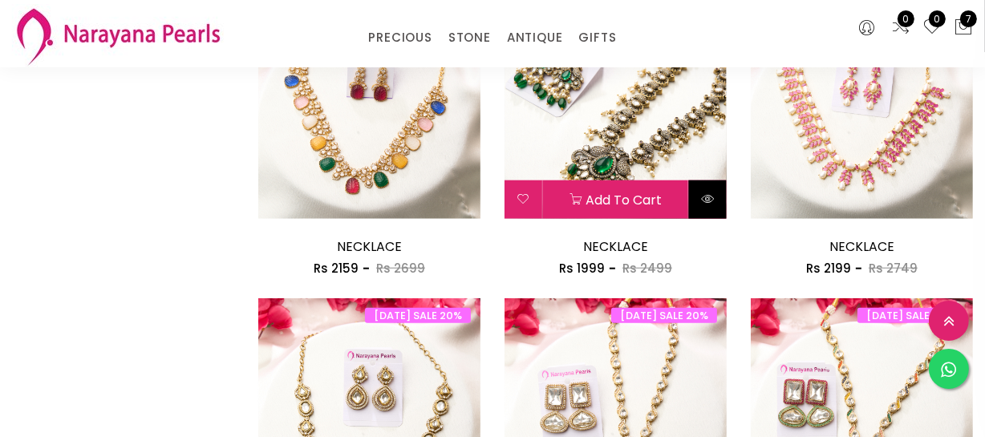
click at [703, 187] on button at bounding box center [708, 200] width 38 height 39
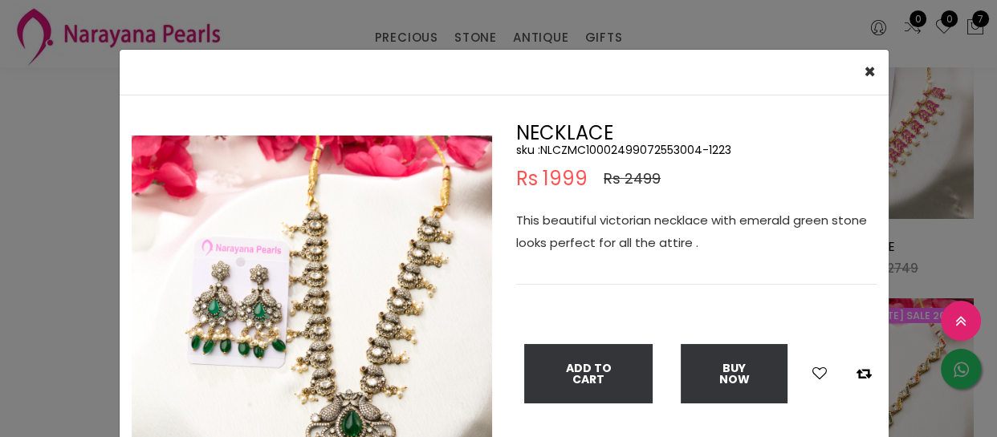
click at [576, 236] on p "This beautiful victorian necklace with emerald green stone looks perfect for al…" at bounding box center [696, 231] width 360 height 45
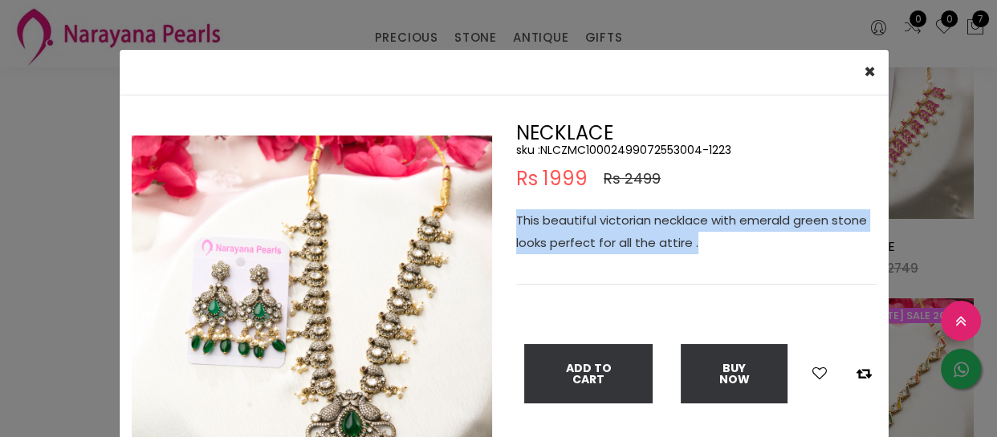
click at [576, 236] on p "This beautiful victorian necklace with emerald green stone looks perfect for al…" at bounding box center [696, 231] width 360 height 45
copy p "This beautiful victorian necklace with emerald green stone looks perfect for al…"
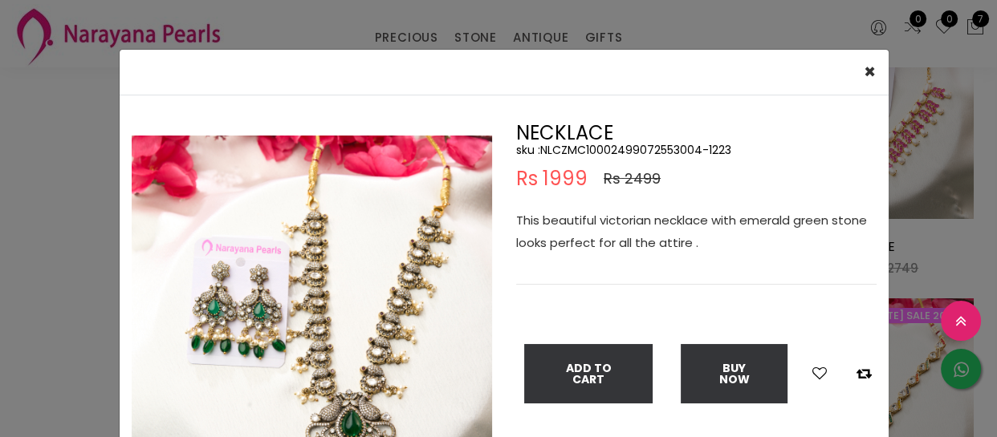
click at [0, 250] on div "× Close Double (click / press) on the image to zoom (in / out). NECKLACE sku : …" at bounding box center [498, 218] width 997 height 437
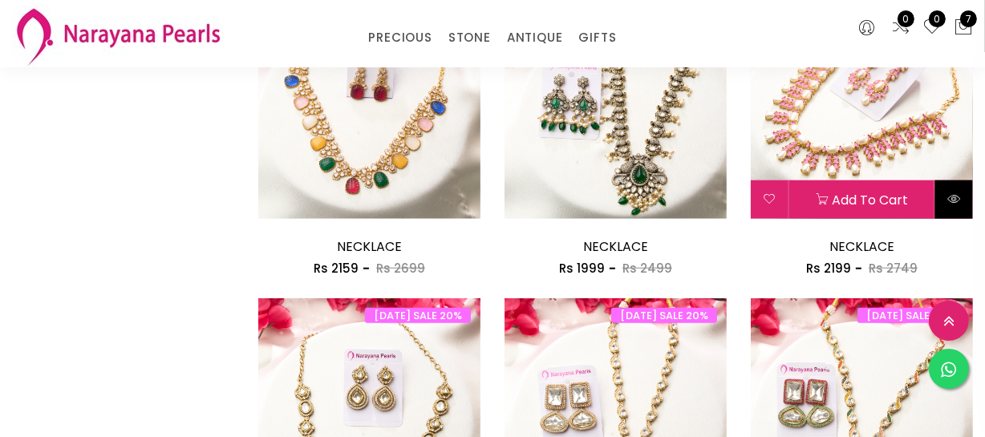
click at [948, 193] on icon at bounding box center [954, 199] width 13 height 13
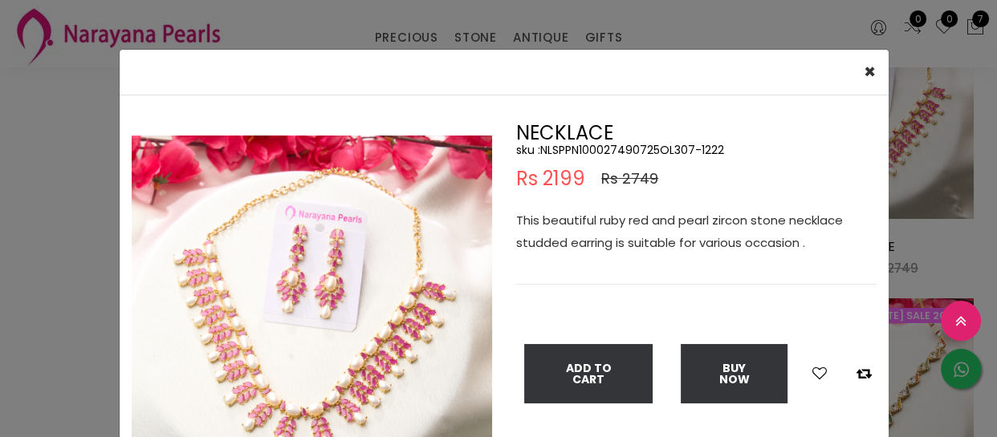
click at [703, 238] on p "This beautiful ruby red and pearl zircon stone necklace studded earring is suit…" at bounding box center [696, 231] width 360 height 45
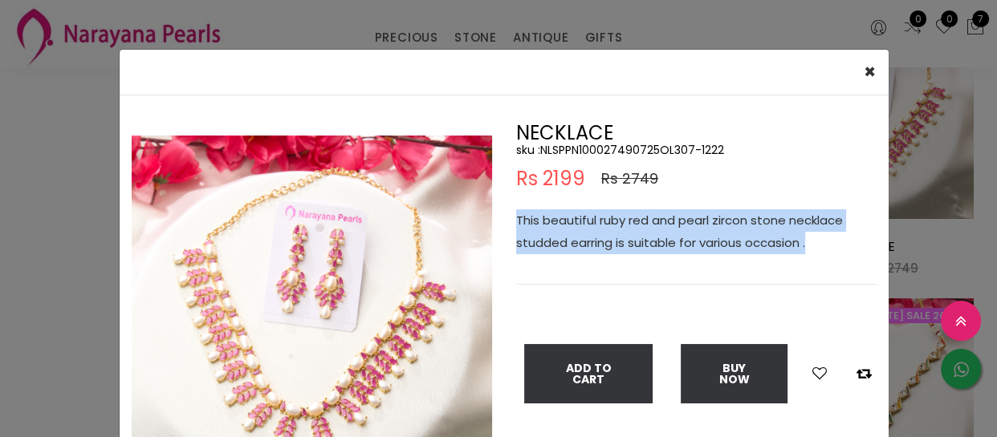
click at [703, 238] on p "This beautiful ruby red and pearl zircon stone necklace studded earring is suit…" at bounding box center [696, 231] width 360 height 45
copy p "This beautiful ruby red and pearl zircon stone necklace studded earring is suit…"
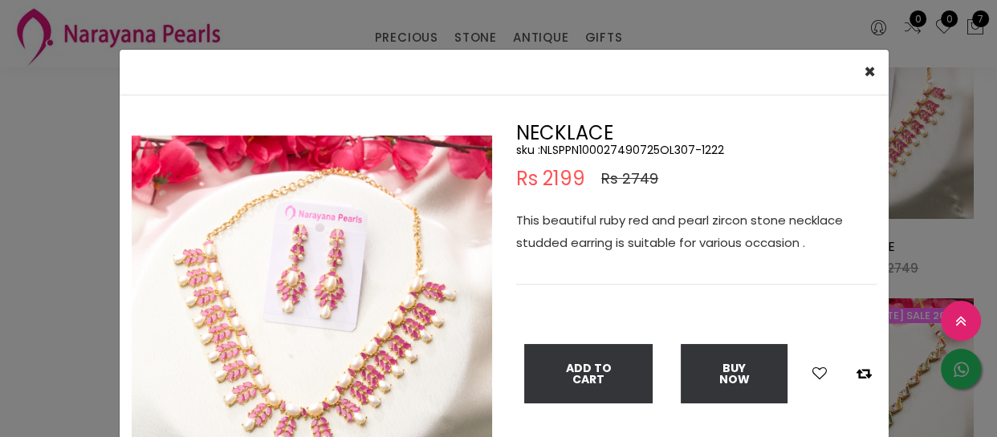
click at [0, 212] on div "× Close Double (click / press) on the image to zoom (in / out). NECKLACE sku : …" at bounding box center [498, 218] width 997 height 437
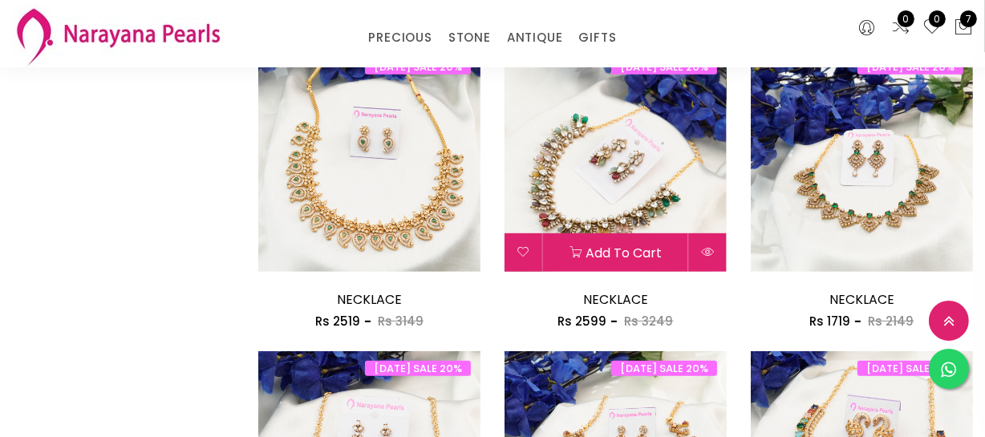
scroll to position [1094, 0]
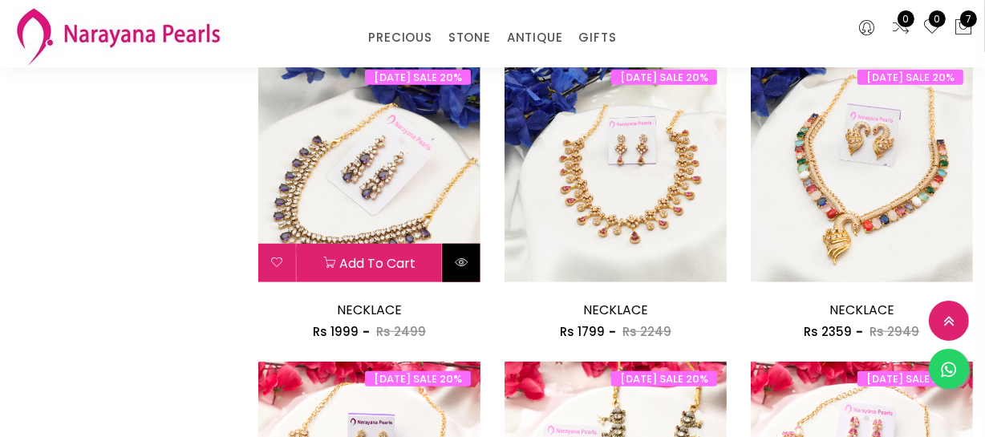
click at [469, 270] on button at bounding box center [462, 263] width 38 height 39
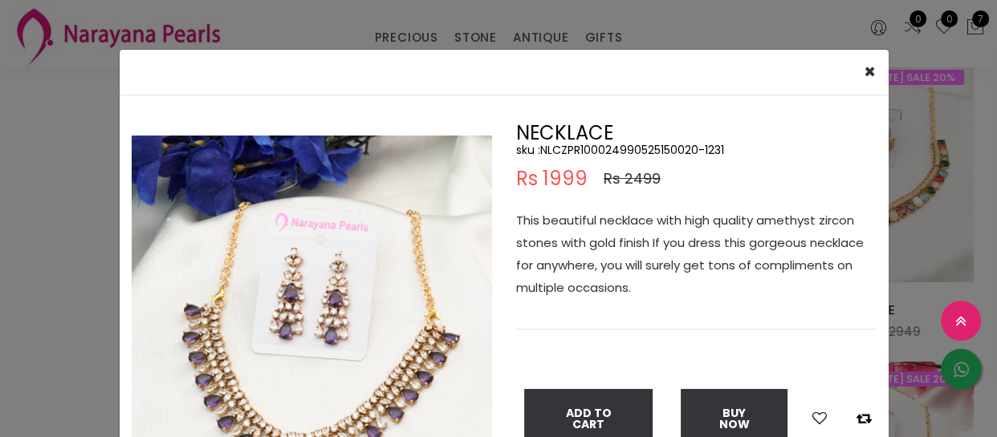
click at [724, 254] on p "This beautiful necklace with high quality amethyst zircon stones with gold fini…" at bounding box center [696, 254] width 360 height 90
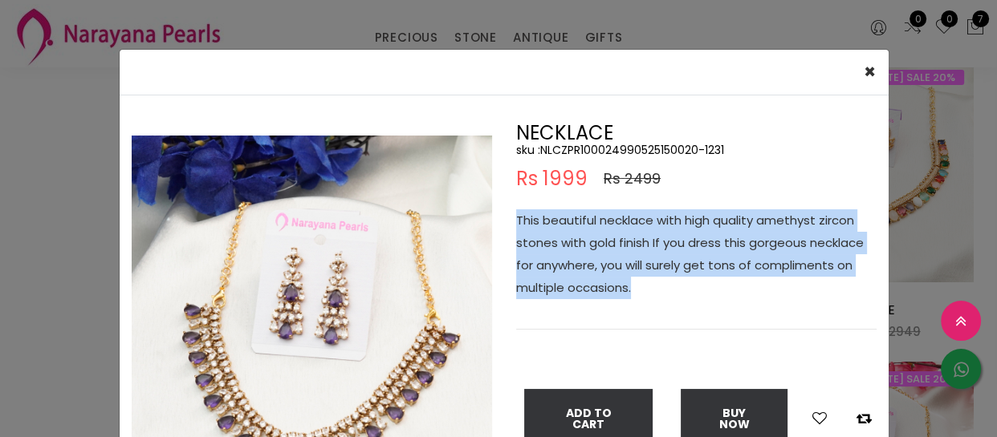
click at [724, 254] on p "This beautiful necklace with high quality amethyst zircon stones with gold fini…" at bounding box center [696, 254] width 360 height 90
copy p "This beautiful necklace with high quality amethyst zircon stones with gold fini…"
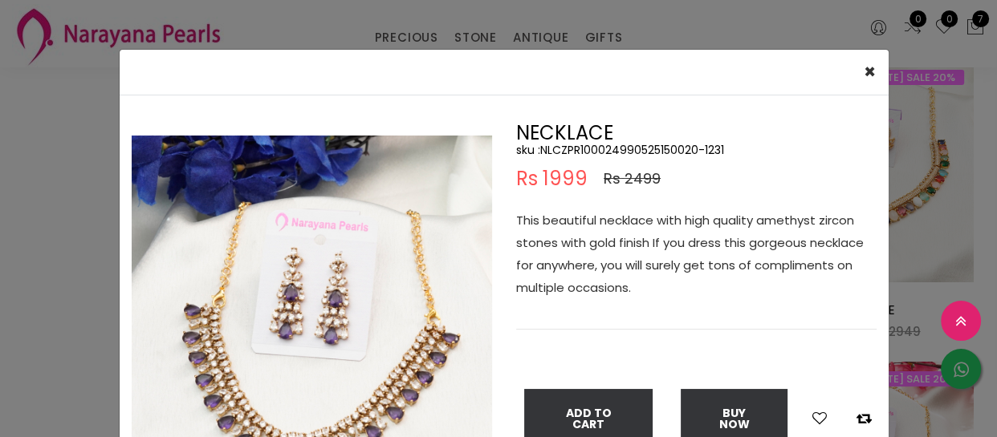
click at [391, 28] on div "× Close Double (click / press) on the image to zoom (in / out). NECKLACE sku : …" at bounding box center [498, 218] width 997 height 437
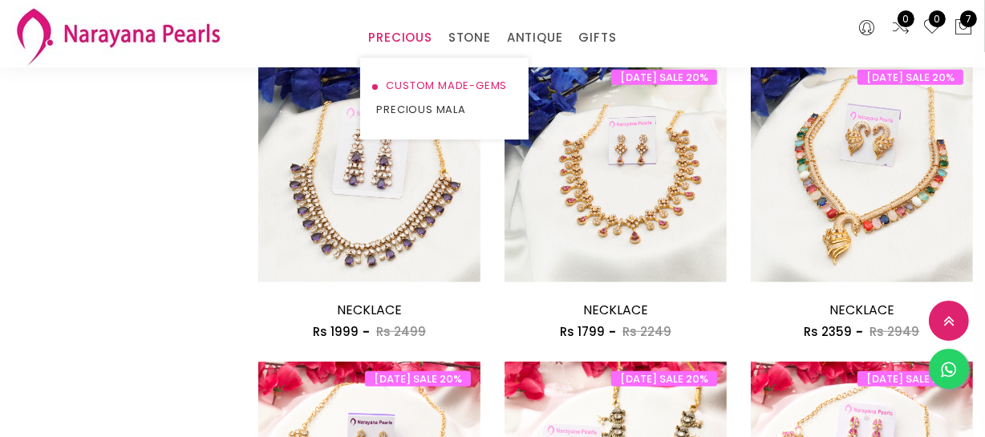
click at [423, 80] on link "CUSTOM MADE-GEMS" at bounding box center [444, 86] width 136 height 24
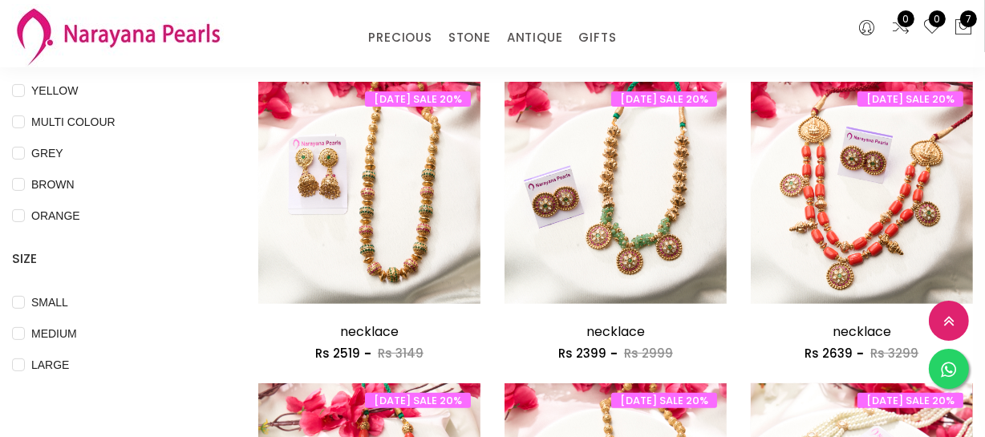
scroll to position [802, 0]
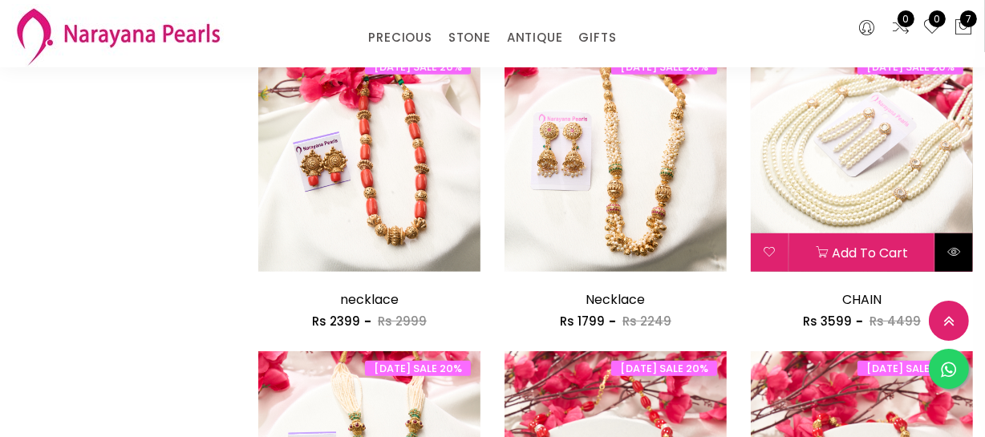
click at [956, 246] on icon at bounding box center [954, 252] width 13 height 13
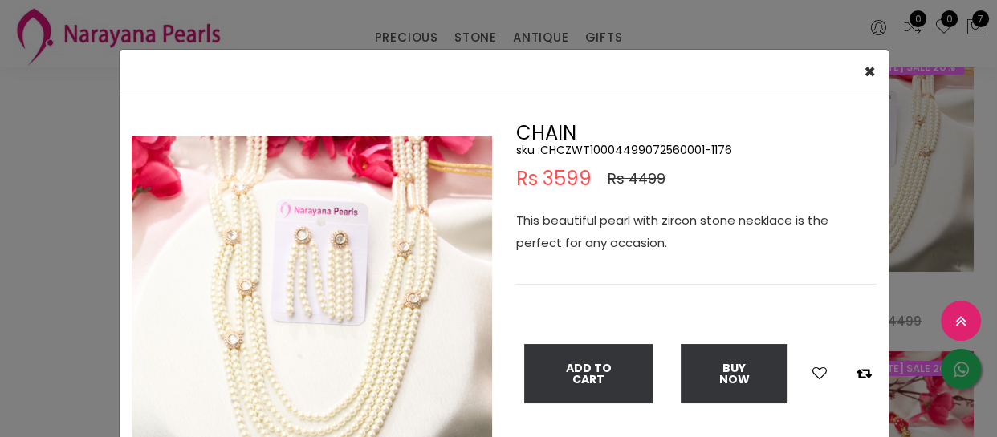
click at [668, 223] on p "This beautiful pearl with zircon stone necklace is the perfect for any occasion." at bounding box center [696, 231] width 360 height 45
click at [668, 221] on p "This beautiful pearl with zircon stone necklace is the perfect for any occasion." at bounding box center [696, 231] width 360 height 45
click at [0, 300] on div "× Close Double (click / press) on the image to zoom (in / out). CHAIN sku : CHC…" at bounding box center [498, 218] width 997 height 437
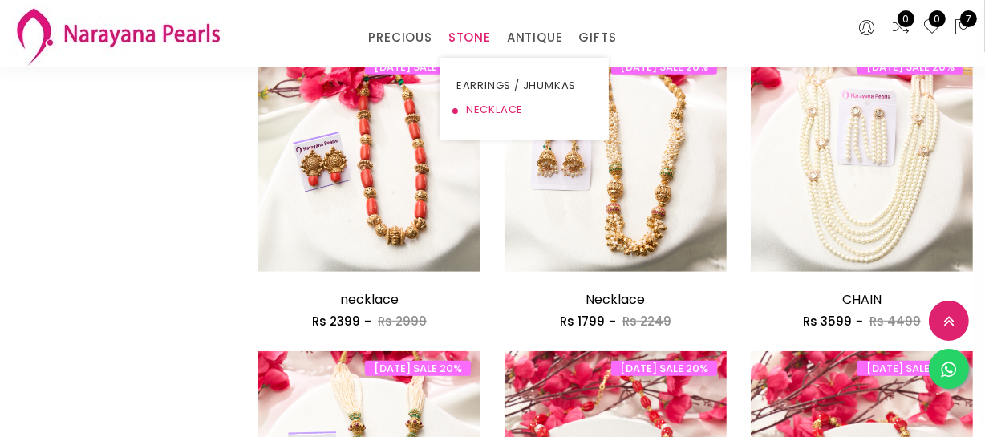
click at [487, 106] on link "NECKLACE" at bounding box center [525, 110] width 136 height 24
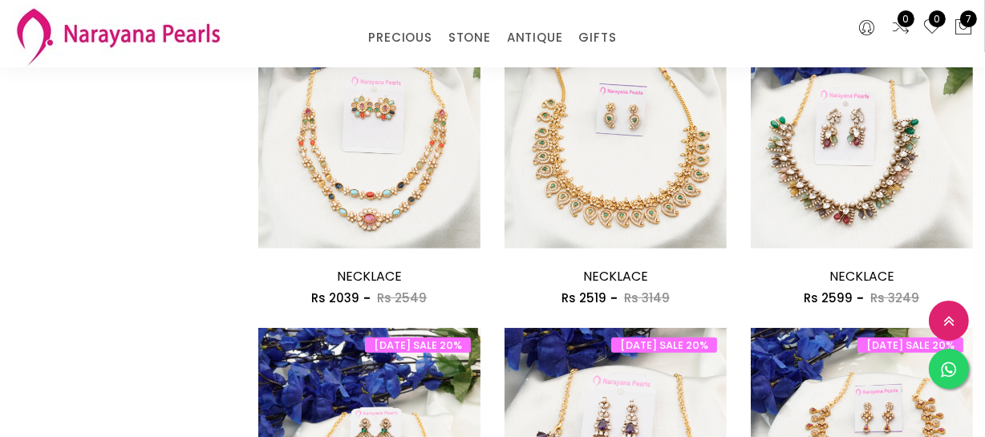
scroll to position [1094, 0]
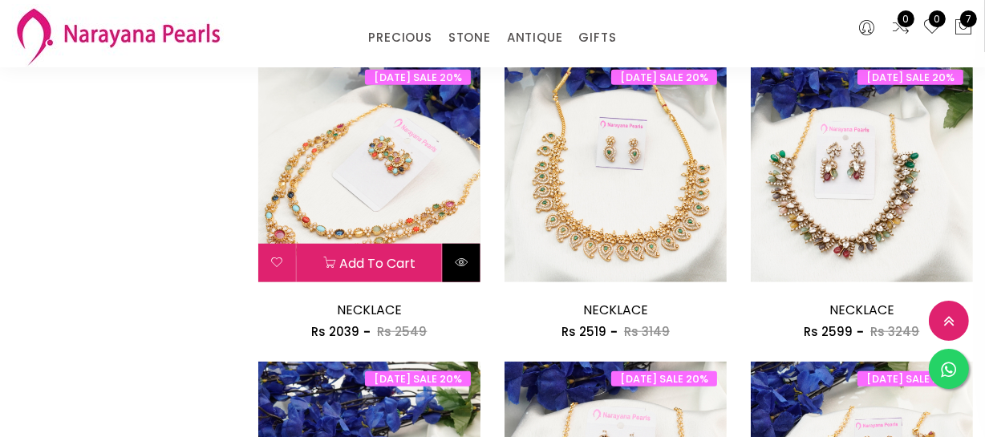
click at [463, 257] on icon at bounding box center [461, 262] width 13 height 13
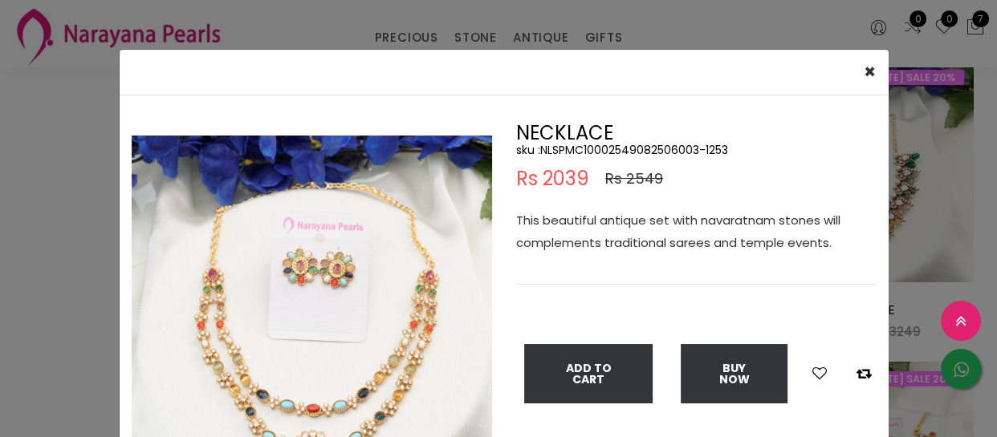
click at [599, 152] on h5 "sku : NLSPMC10002549082506003-1253" at bounding box center [696, 150] width 360 height 14
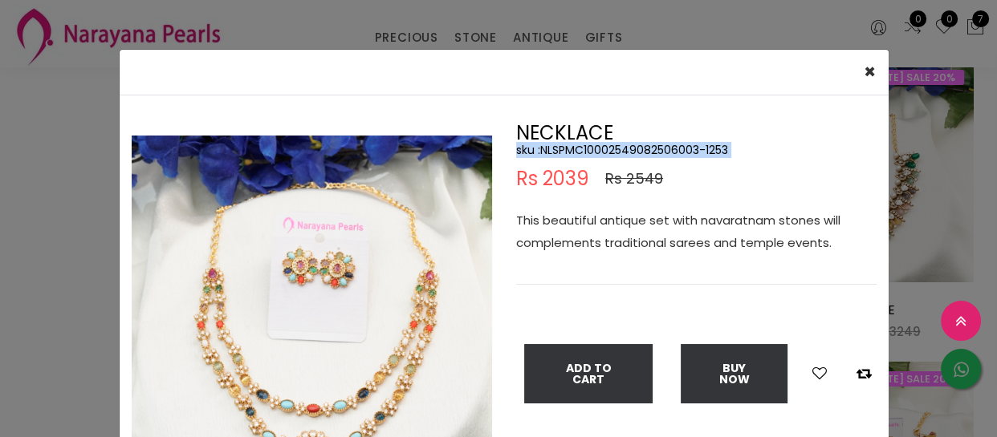
click at [599, 152] on h5 "sku : NLSPMC10002549082506003-1253" at bounding box center [696, 150] width 360 height 14
click at [599, 151] on h5 "sku : NLSPMC10002549082506003-1253" at bounding box center [696, 150] width 360 height 14
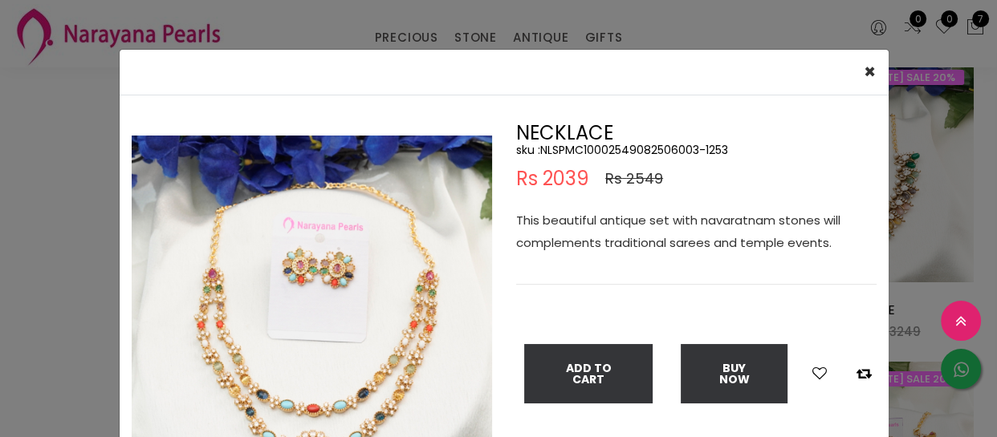
click at [579, 221] on p "This beautiful antique set with navaratnam stones will complements traditional …" at bounding box center [696, 231] width 360 height 45
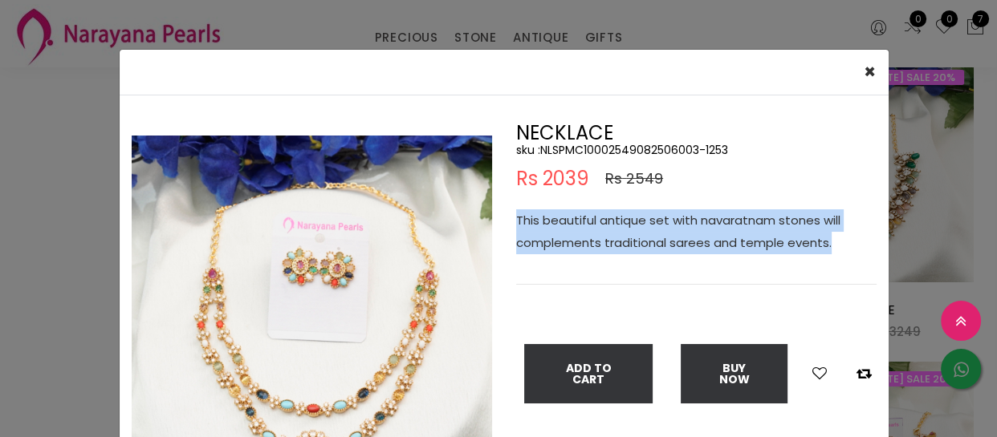
click at [579, 221] on p "This beautiful antique set with navaratnam stones will complements traditional …" at bounding box center [696, 231] width 360 height 45
copy p "This beautiful antique set with navaratnam stones will complements traditional …"
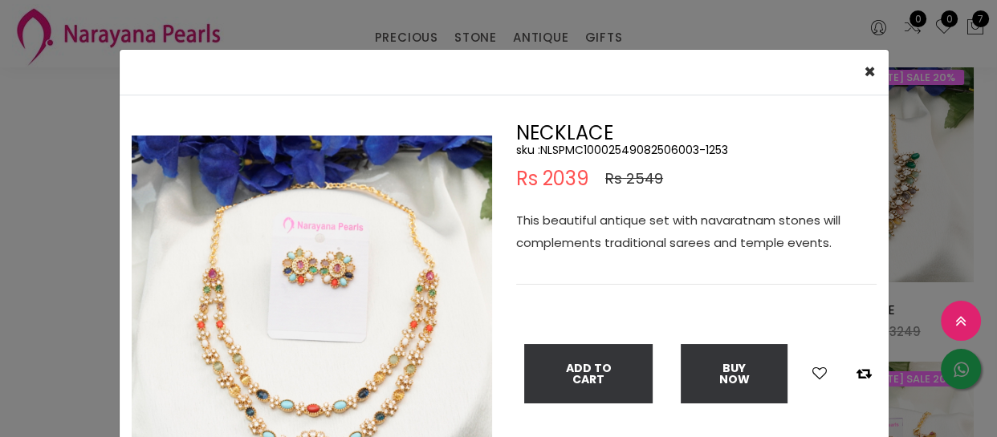
click at [63, 134] on div "× Close Double (click / press) on the image to zoom (in / out). NECKLACE sku : …" at bounding box center [498, 218] width 997 height 437
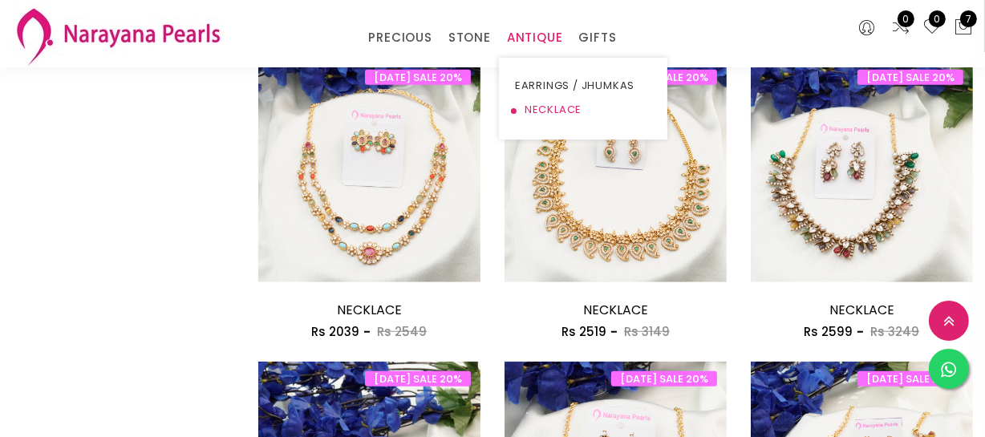
click at [546, 104] on link "NECKLACE" at bounding box center [583, 110] width 136 height 24
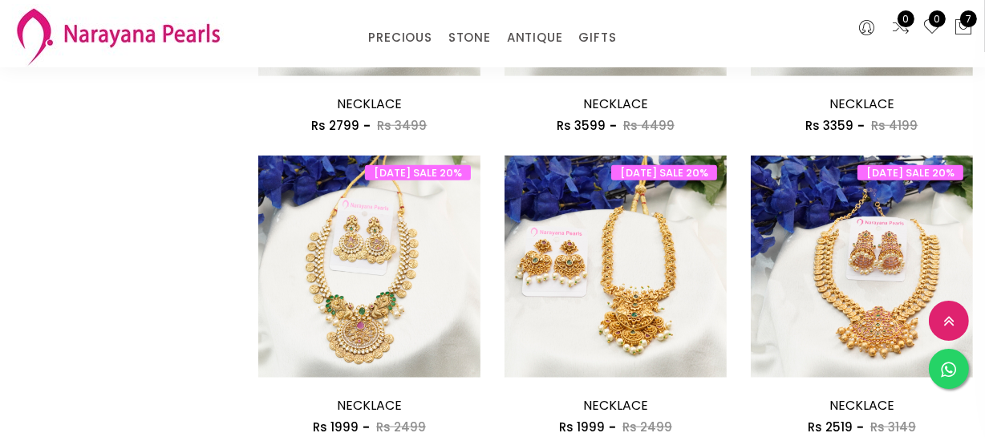
scroll to position [1532, 0]
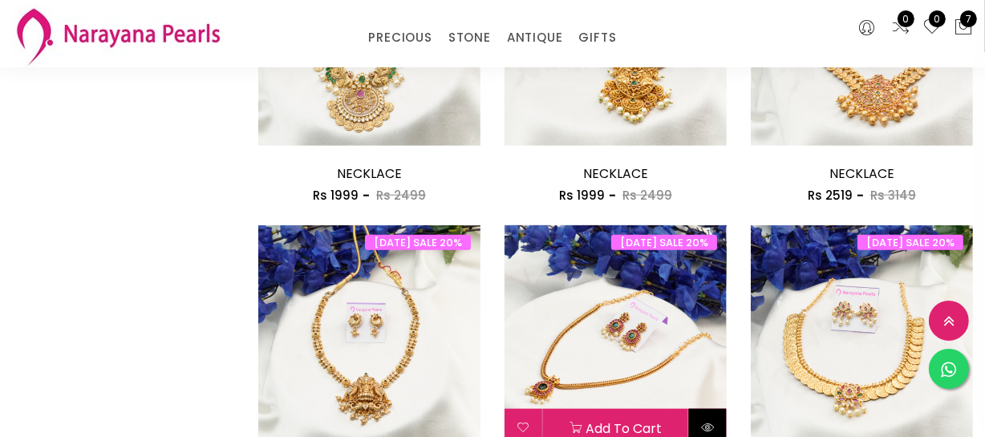
click at [704, 424] on icon at bounding box center [707, 427] width 13 height 13
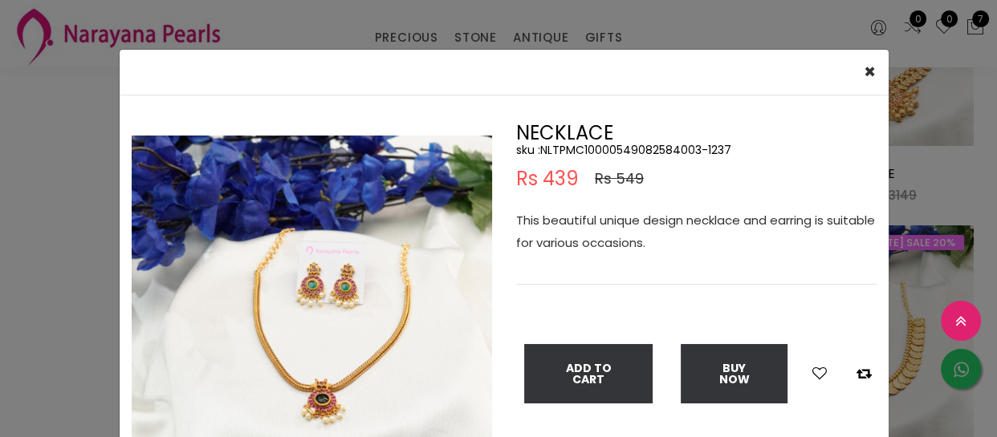
click at [660, 234] on p "This beautiful unique design necklace and earring is suitable for various occas…" at bounding box center [696, 231] width 360 height 45
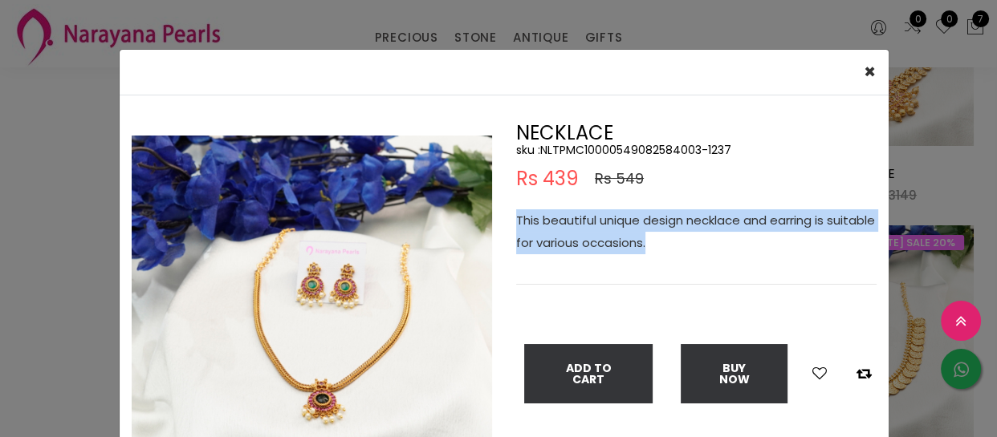
click at [660, 234] on p "This beautiful unique design necklace and earring is suitable for various occas…" at bounding box center [696, 231] width 360 height 45
copy p "This beautiful unique design necklace and earring is suitable for various occas…"
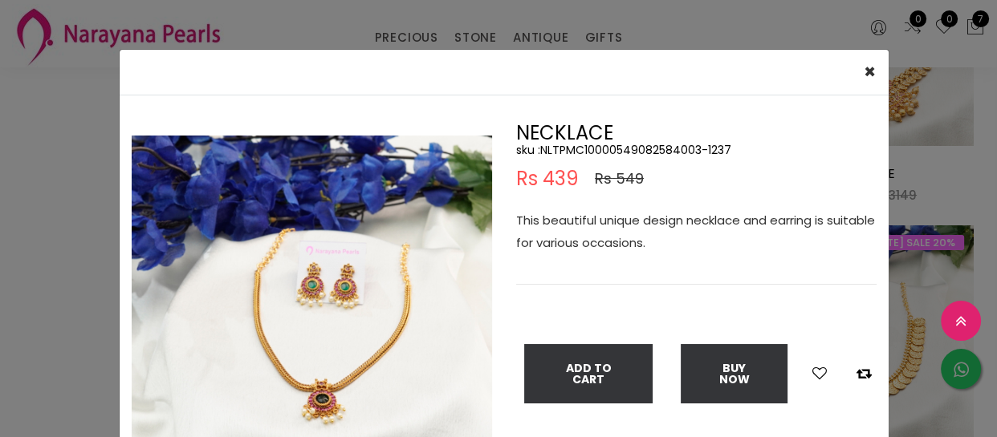
drag, startPoint x: 17, startPoint y: 166, endPoint x: 74, endPoint y: 130, distance: 67.5
click at [19, 165] on div "× Close Double (click / press) on the image to zoom (in / out). NECKLACE sku : …" at bounding box center [498, 218] width 997 height 437
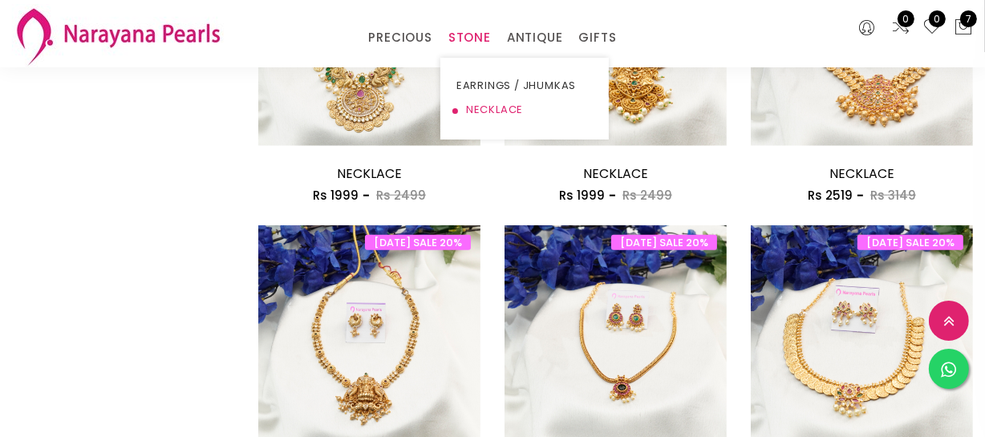
click at [482, 101] on link "NECKLACE" at bounding box center [525, 110] width 136 height 24
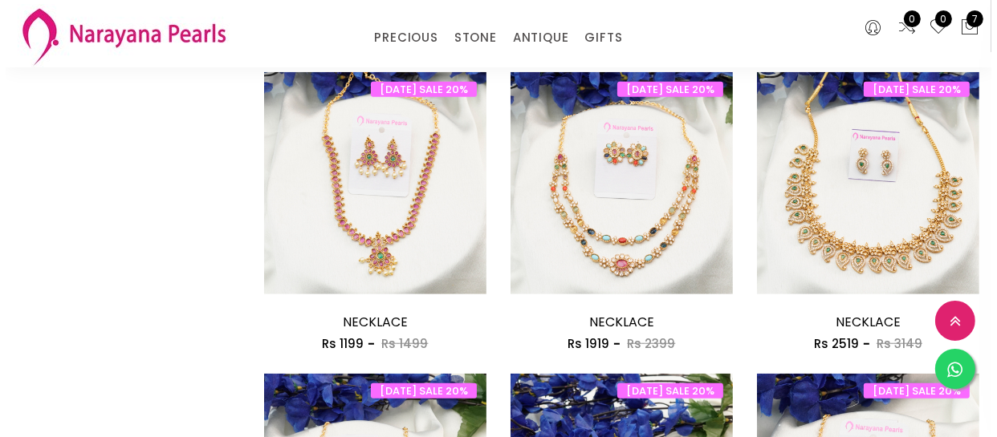
scroll to position [1313, 0]
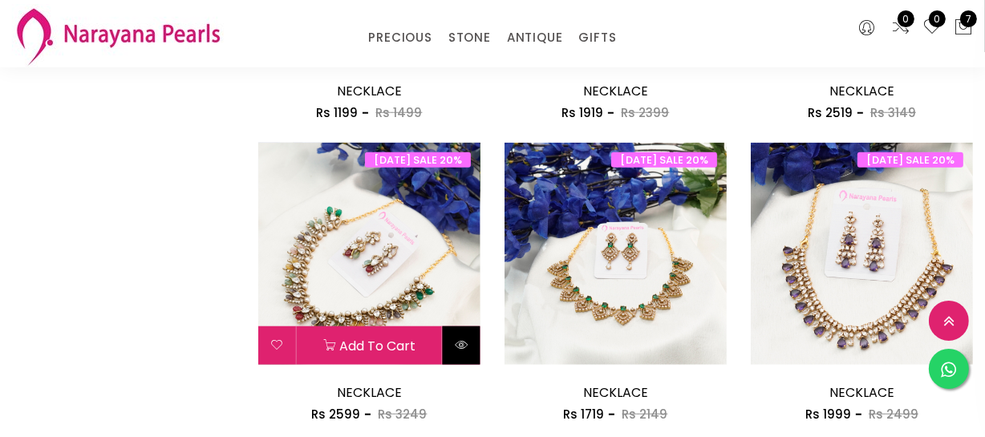
click at [458, 348] on icon at bounding box center [461, 345] width 13 height 13
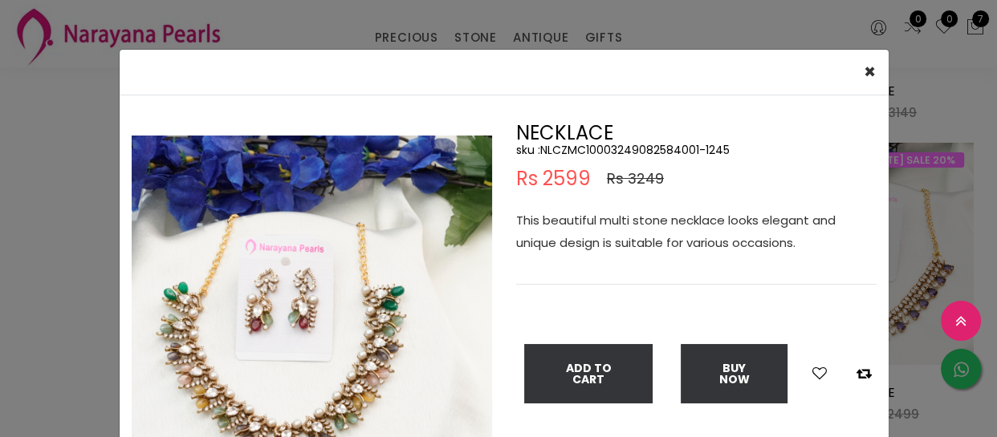
click at [556, 245] on p "This beautiful multi stone necklace looks elegant and unique design is suitable…" at bounding box center [696, 231] width 360 height 45
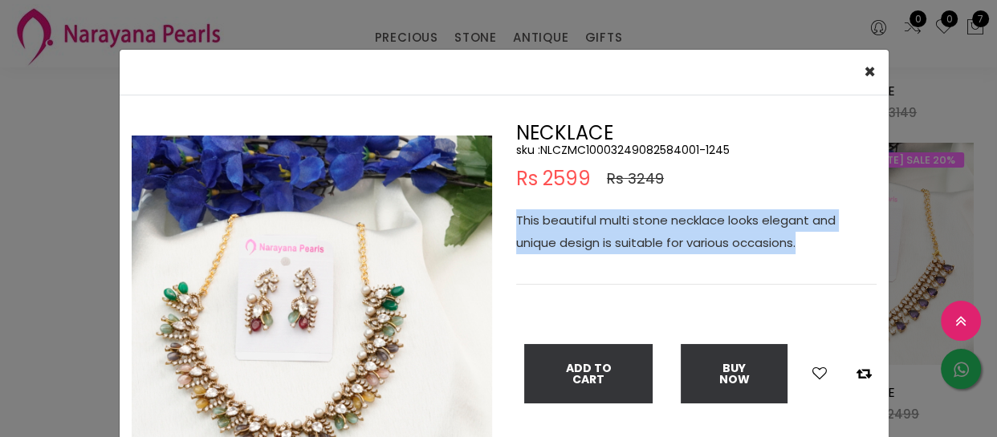
click at [556, 245] on p "This beautiful multi stone necklace looks elegant and unique design is suitable…" at bounding box center [696, 231] width 360 height 45
